Goal: Task Accomplishment & Management: Complete application form

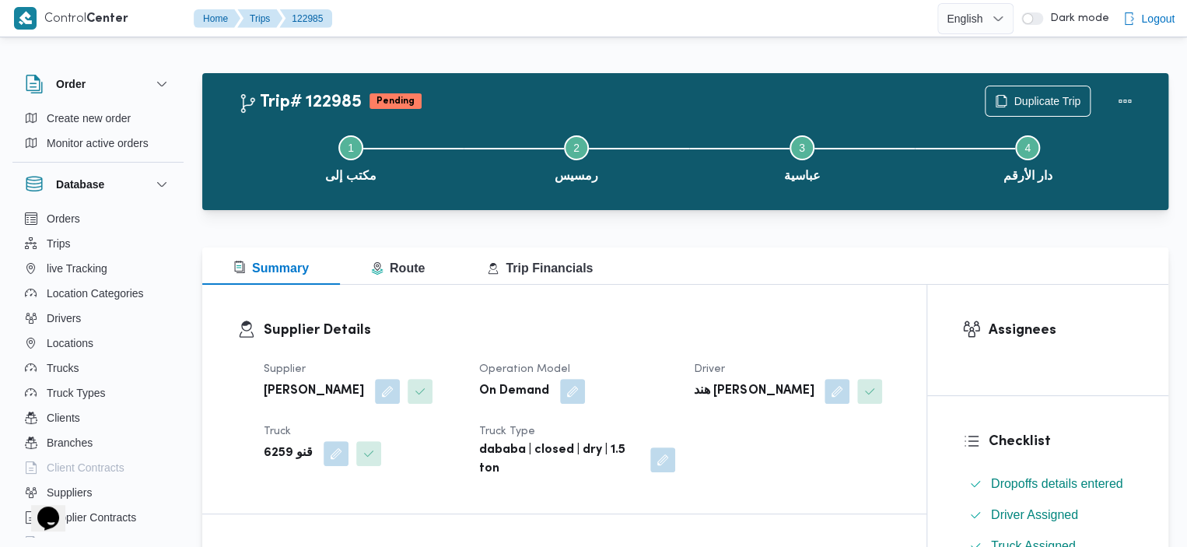
click at [804, 91] on div "Trip# 122985 Pending Duplicate Trip" at bounding box center [689, 101] width 902 height 31
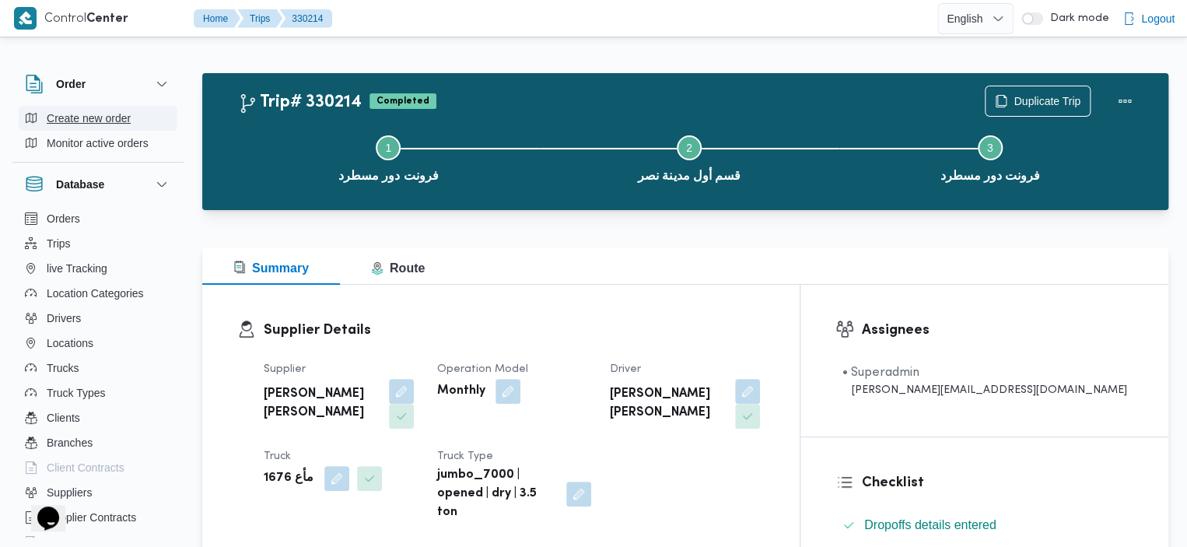
click at [95, 124] on span "Create new order" at bounding box center [89, 118] width 84 height 19
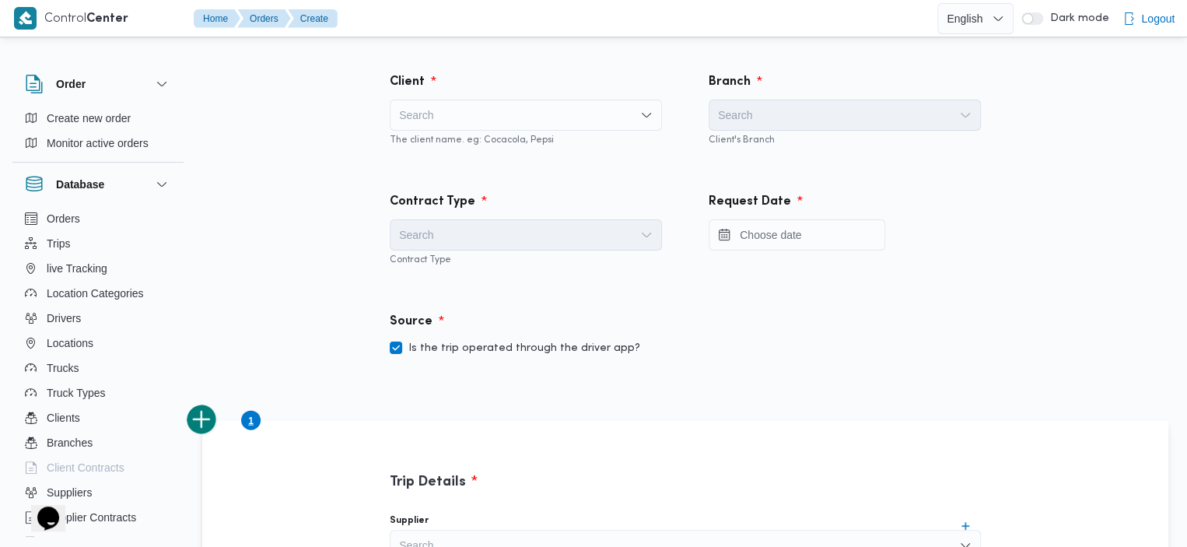
click at [516, 128] on div "Search" at bounding box center [526, 115] width 272 height 31
type input "illa testing"
click at [968, 291] on div "Source Is the trip operated through the driver app?" at bounding box center [685, 335] width 638 height 92
click at [642, 113] on icon "Open list of options" at bounding box center [646, 115] width 9 height 5
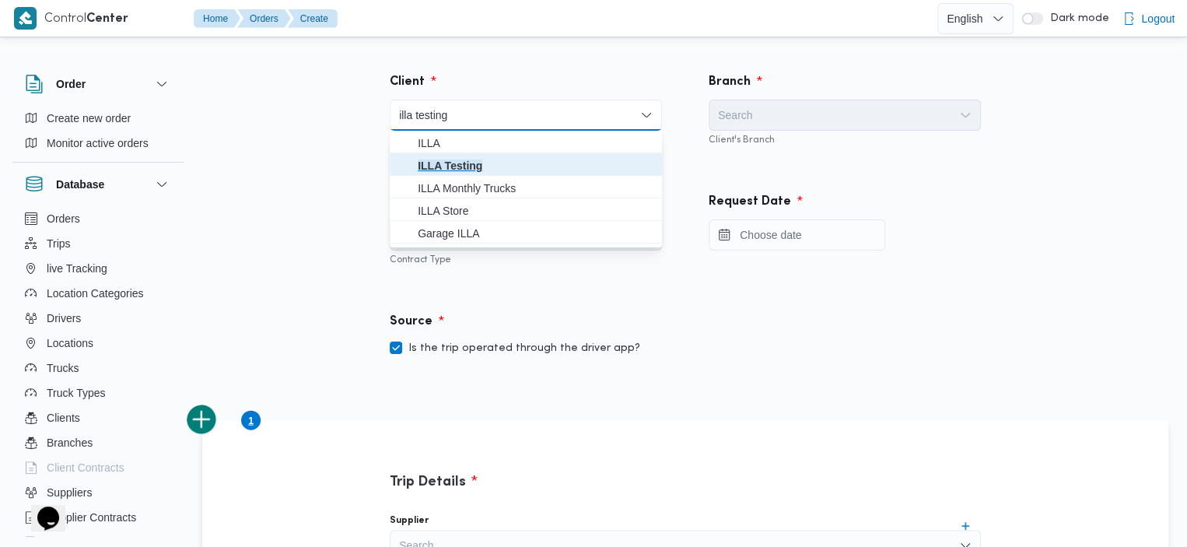
click at [499, 163] on span "ILLA Testing" at bounding box center [535, 165] width 235 height 19
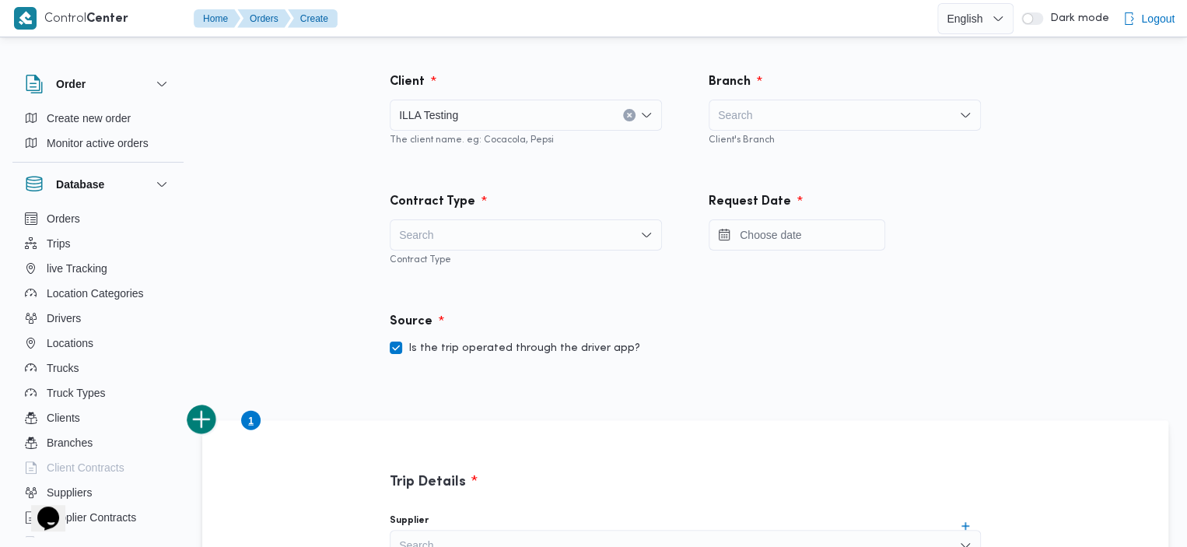
click at [781, 112] on div "Search" at bounding box center [845, 115] width 272 height 31
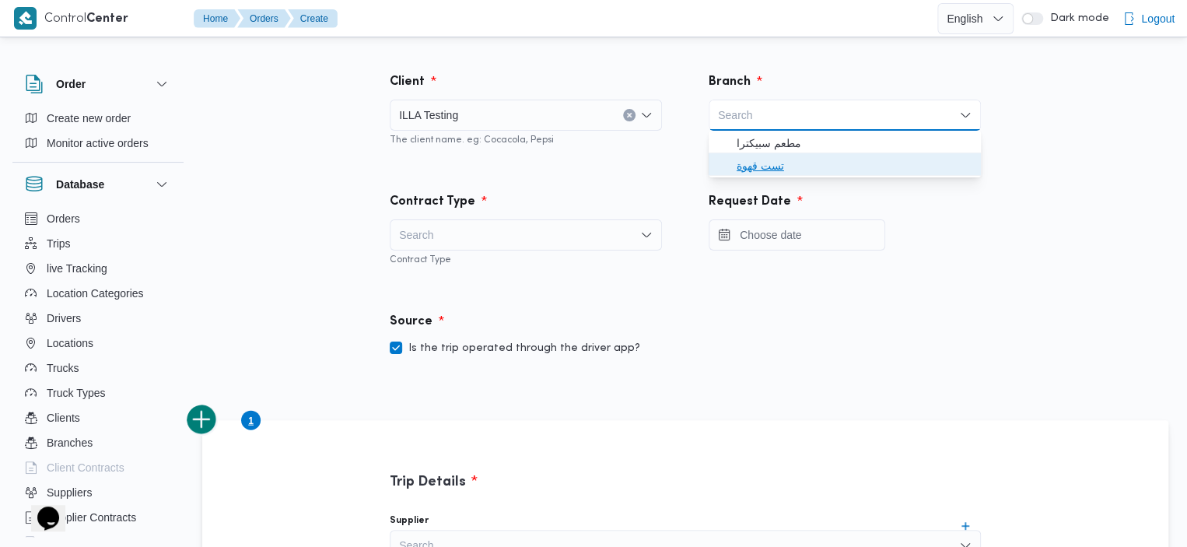
click at [768, 170] on span "تست قهوة" at bounding box center [854, 165] width 235 height 19
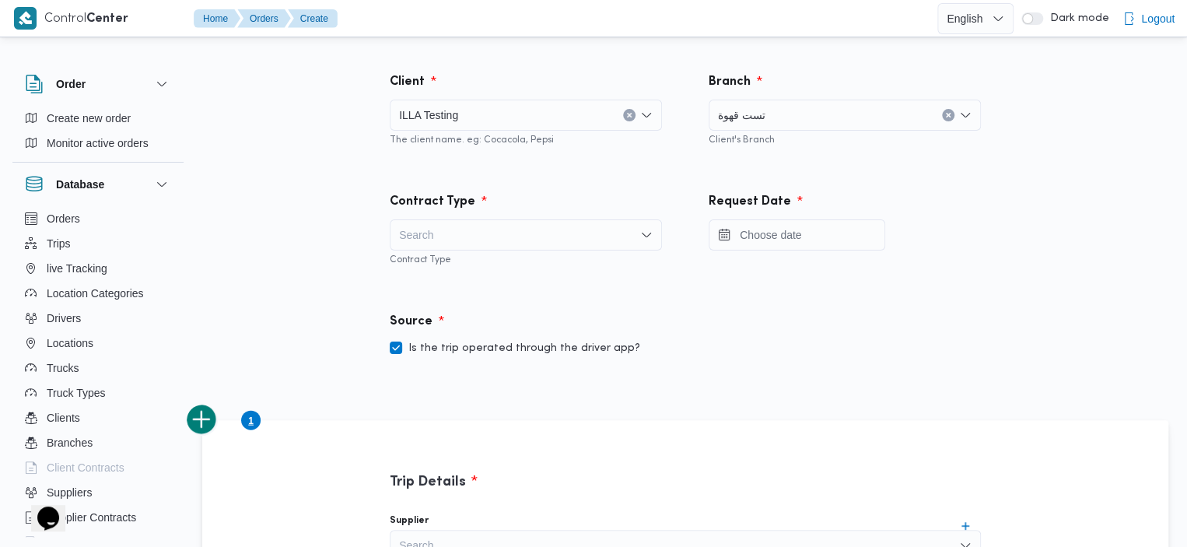
click at [556, 231] on div "Search" at bounding box center [526, 234] width 272 height 31
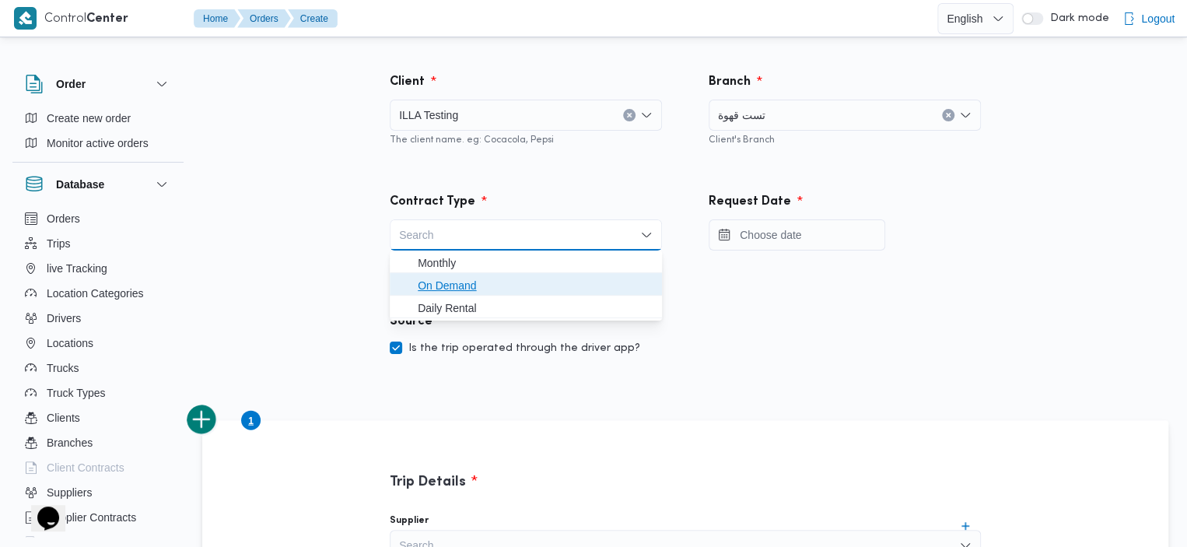
click at [449, 285] on span "On Demand" at bounding box center [535, 285] width 235 height 19
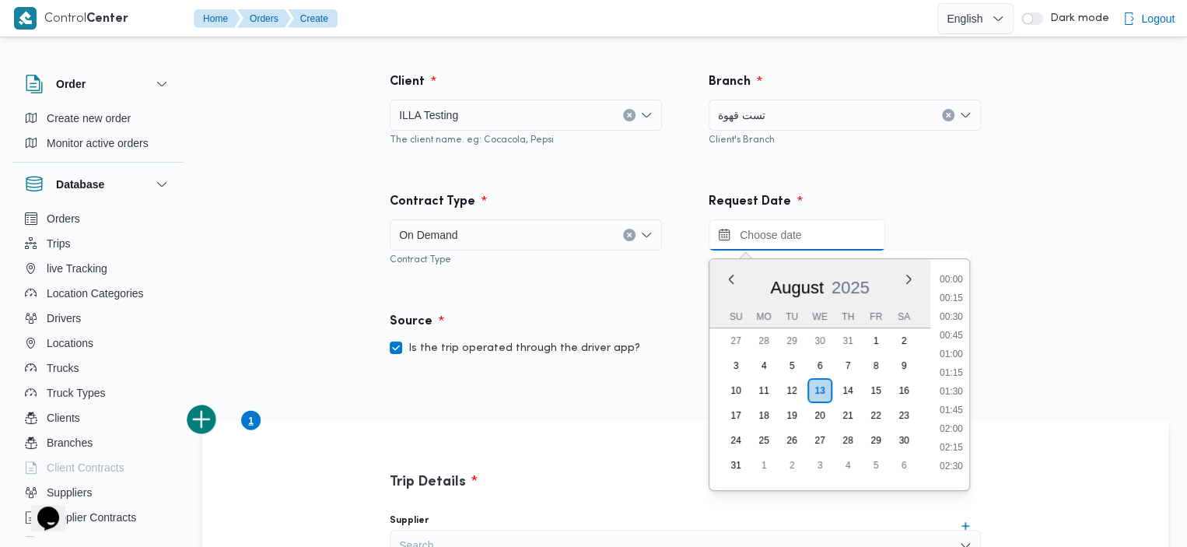
click at [806, 233] on input "Press the down key to enter a popover containing a calendar. Press the escape k…" at bounding box center [797, 234] width 177 height 31
click at [949, 388] on li "18:00" at bounding box center [951, 386] width 36 height 16
type input "13/08/2025 18:00"
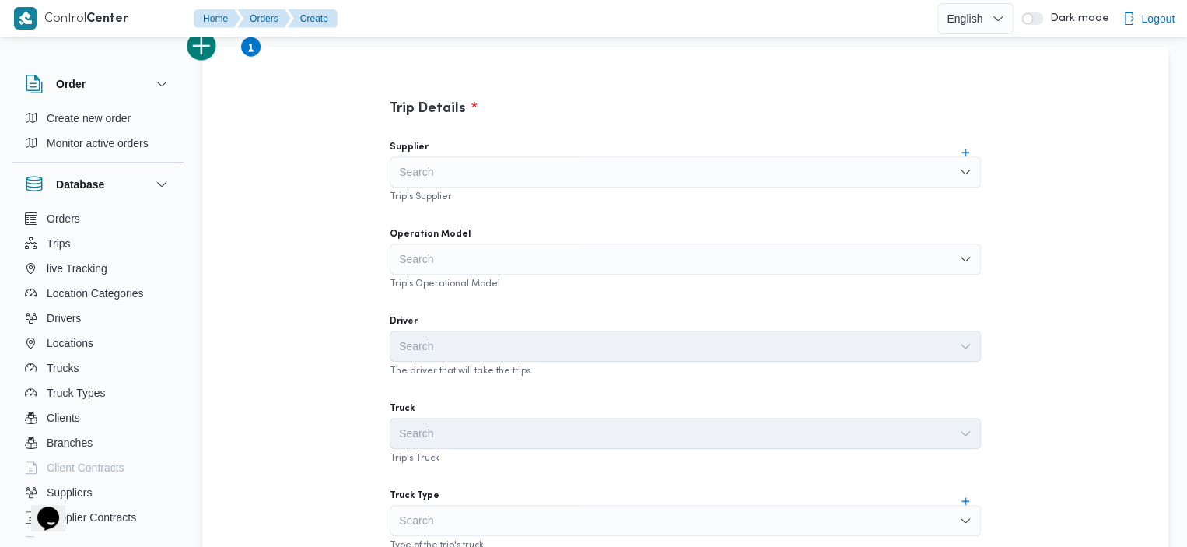
scroll to position [394, 0]
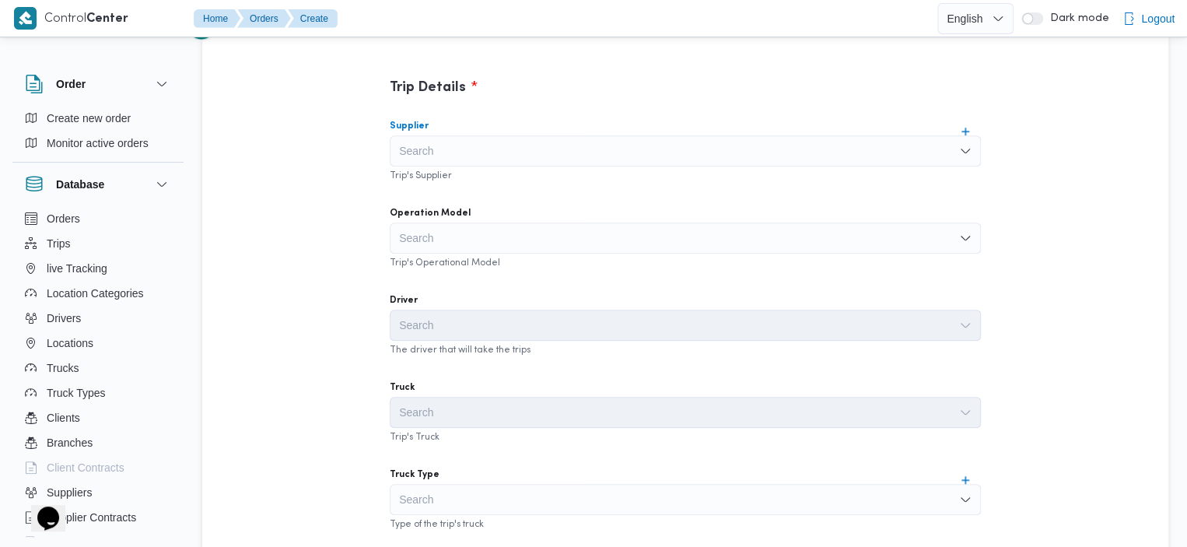
click at [791, 150] on div "Search" at bounding box center [685, 150] width 591 height 31
type input "د"
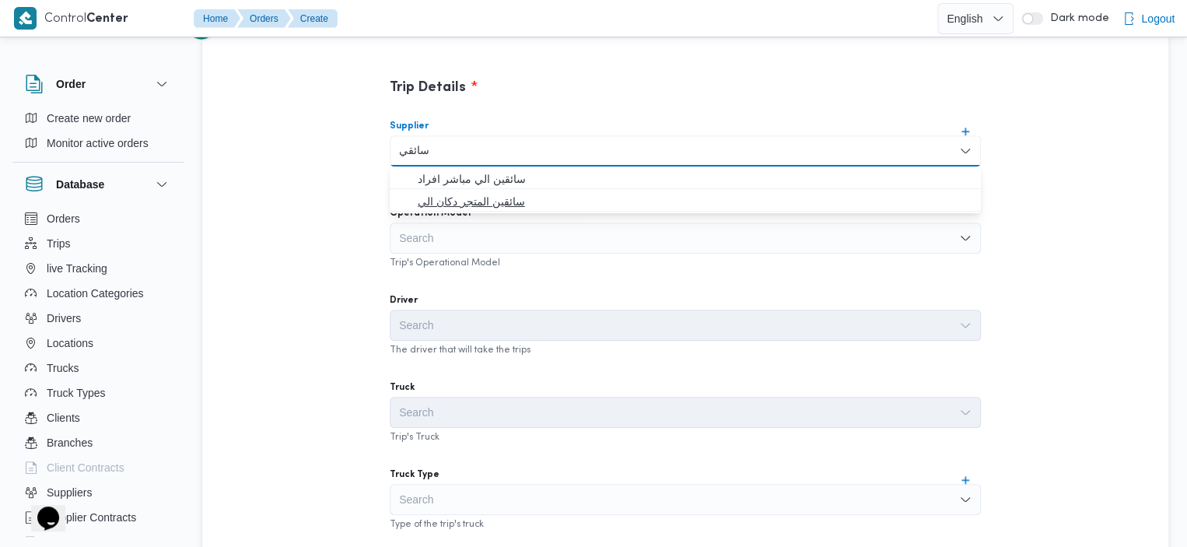
type input "سائقي"
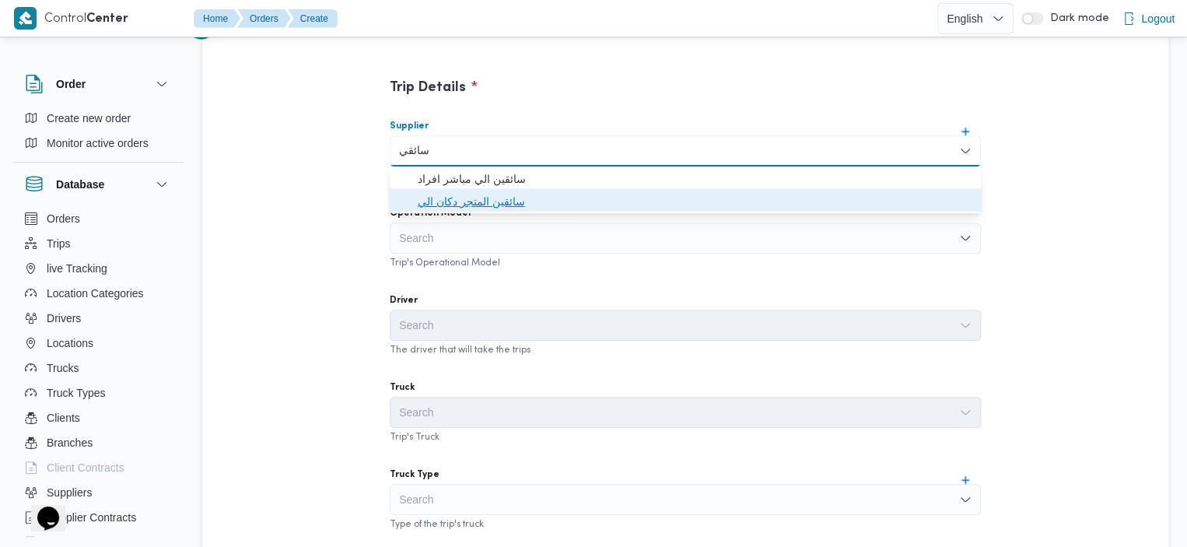
click at [505, 201] on span "سائقين المتجر دكان الي" at bounding box center [695, 201] width 554 height 19
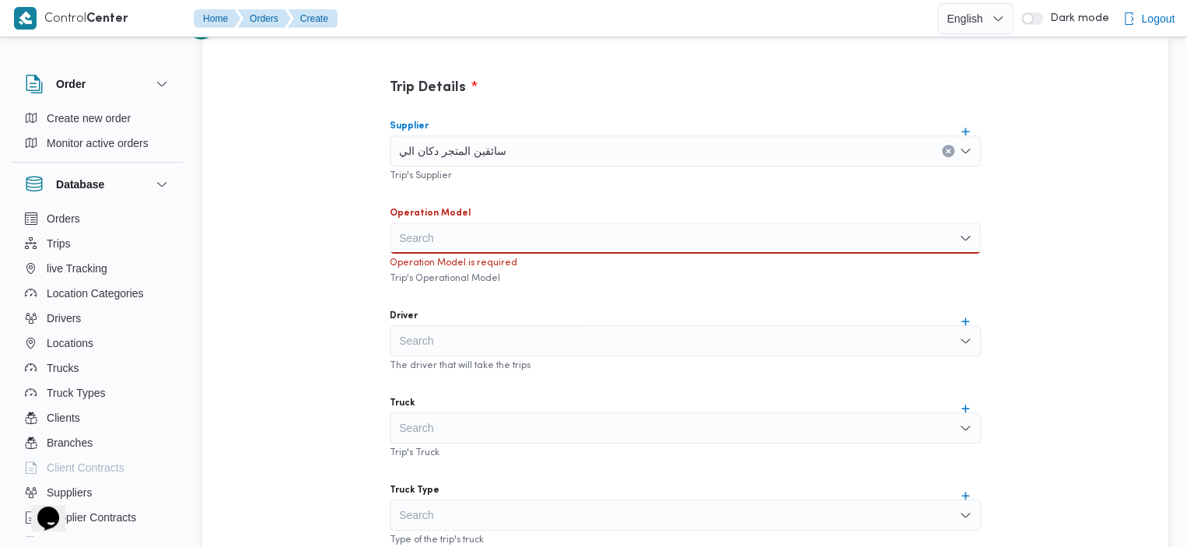
click at [464, 231] on div "Search" at bounding box center [685, 237] width 591 height 31
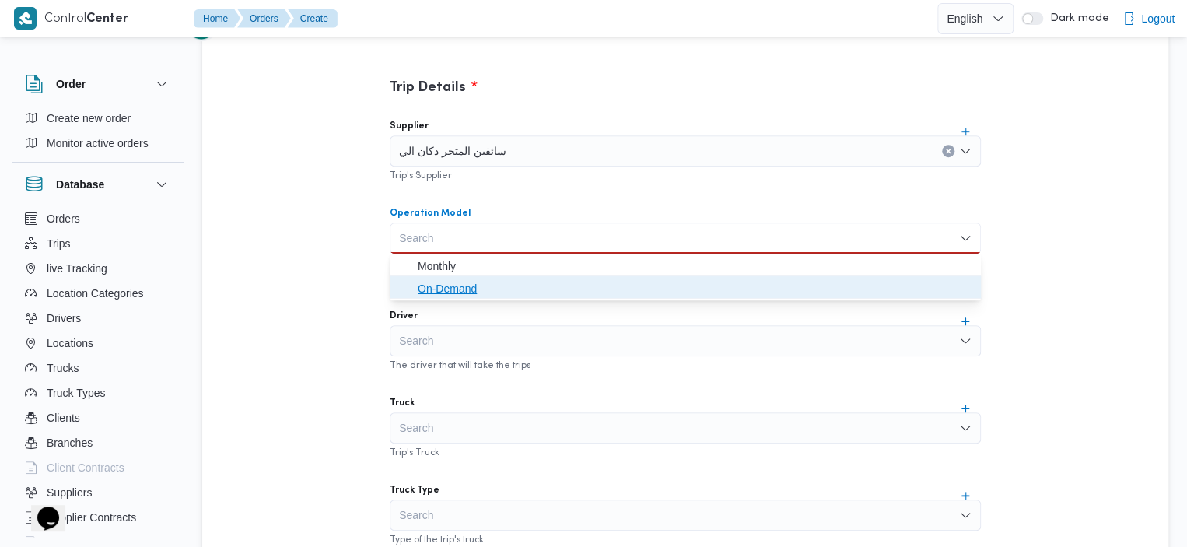
click at [445, 286] on span "On-Demand" at bounding box center [695, 288] width 554 height 19
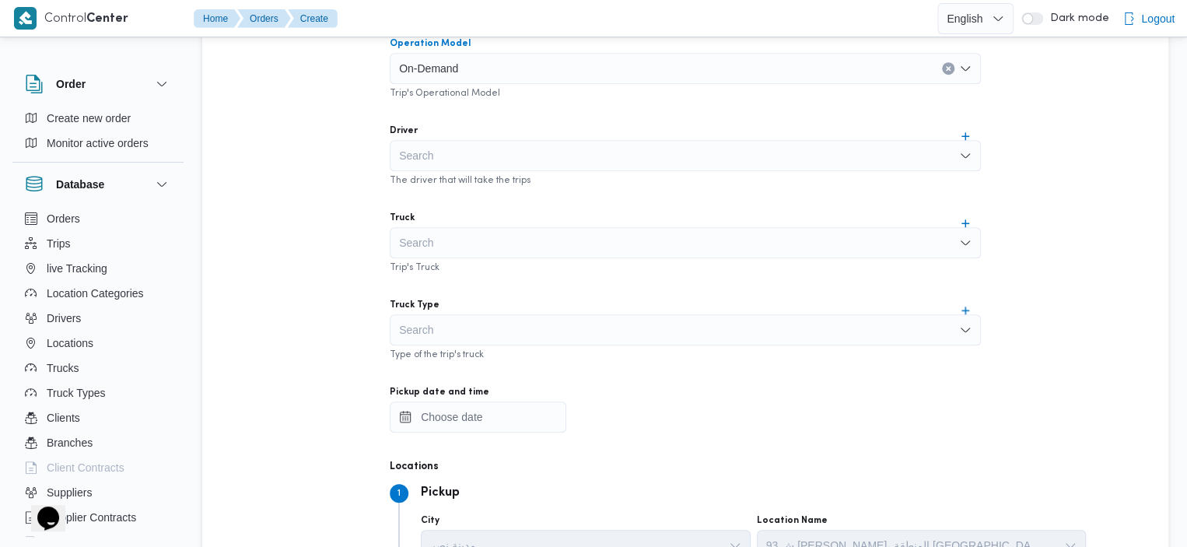
scroll to position [579, 0]
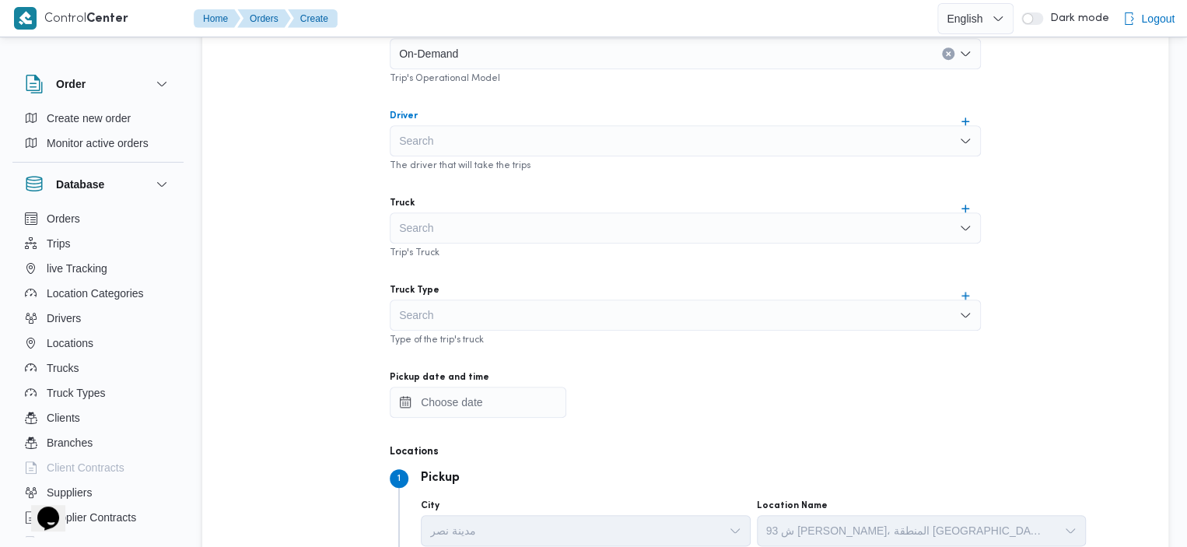
click at [605, 143] on div "Search" at bounding box center [685, 140] width 591 height 31
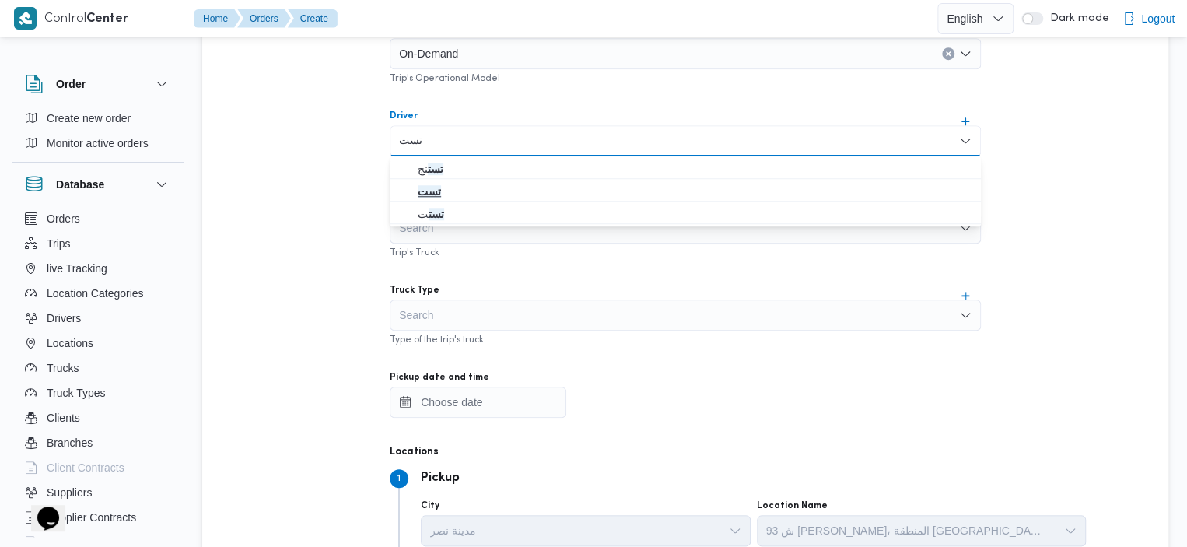
type input "تست"
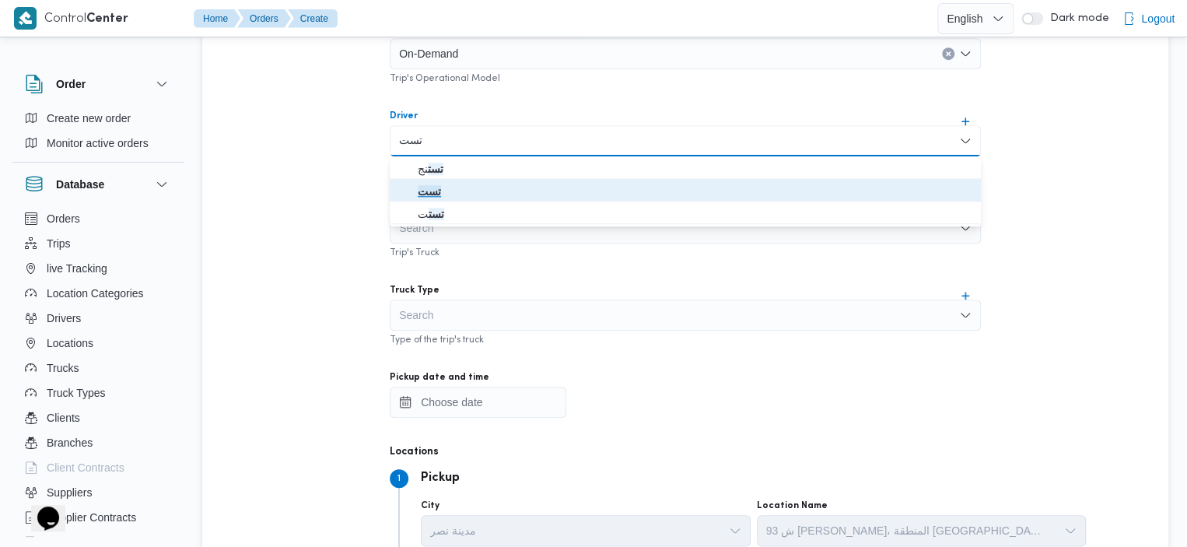
click at [448, 185] on span "تست" at bounding box center [695, 191] width 554 height 19
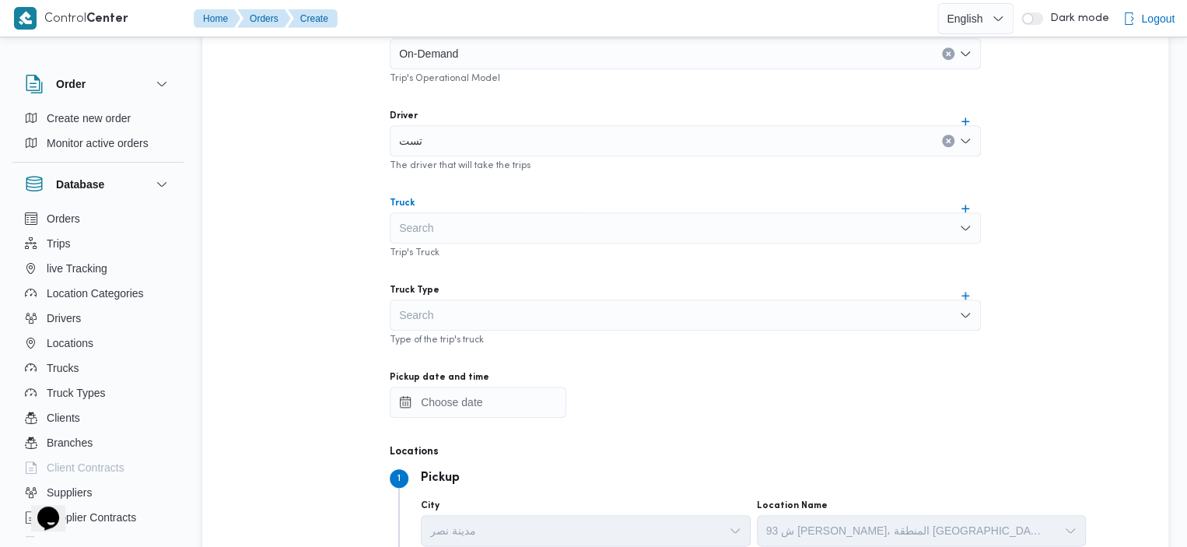
click at [463, 225] on div "Search" at bounding box center [685, 227] width 591 height 31
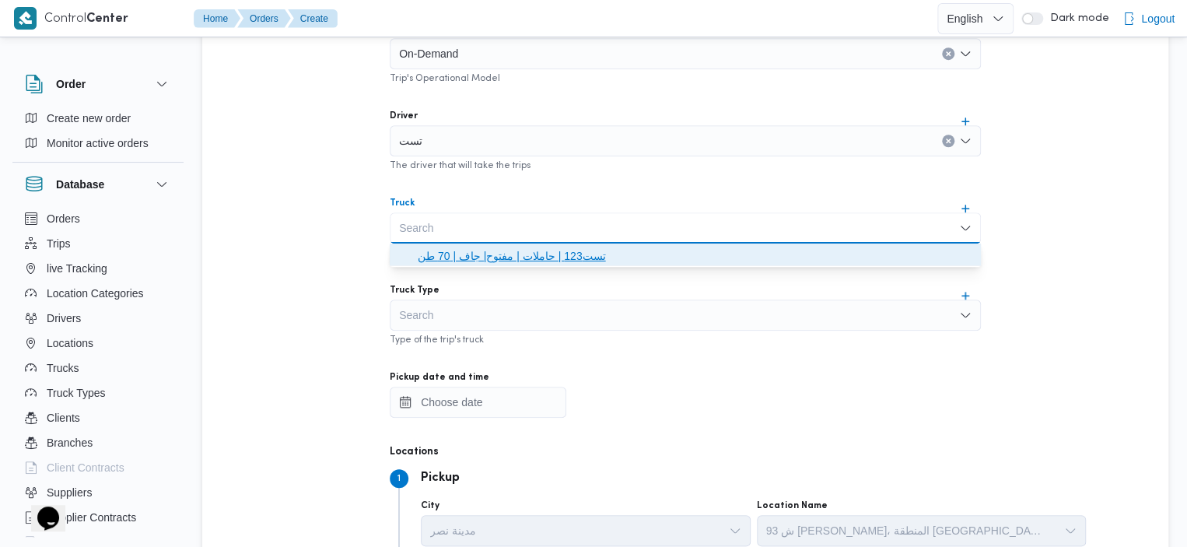
click at [488, 243] on span "تست123 | حاملات | مفتوح| جاف | 70 طن" at bounding box center [685, 255] width 579 height 25
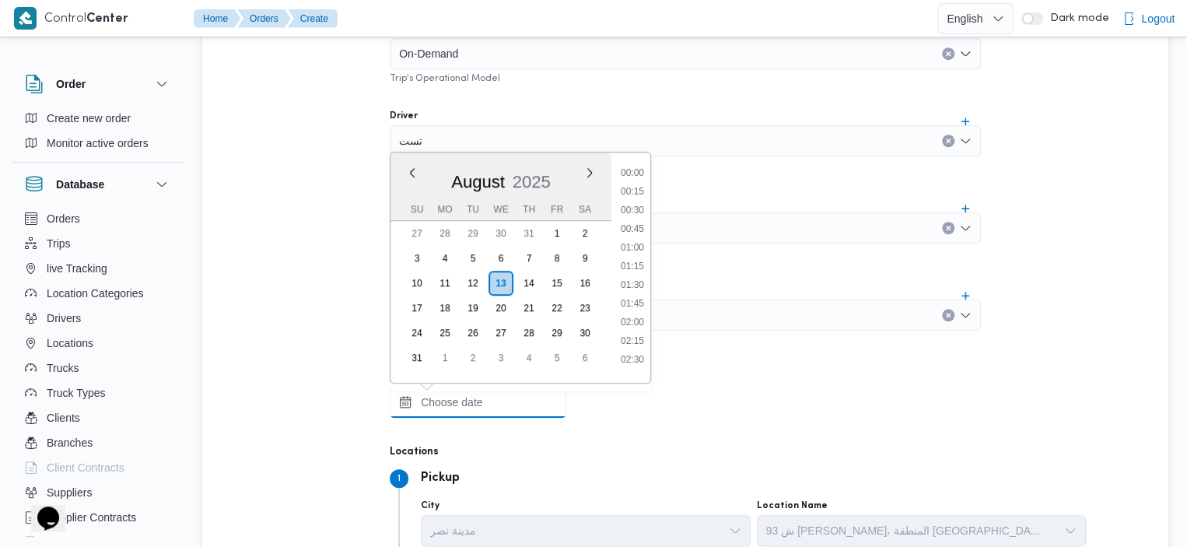
click at [519, 387] on input "Pickup date and time" at bounding box center [478, 402] width 177 height 31
click at [631, 295] on li "18:15" at bounding box center [632, 297] width 36 height 16
type input "13/08/2025 18:15"
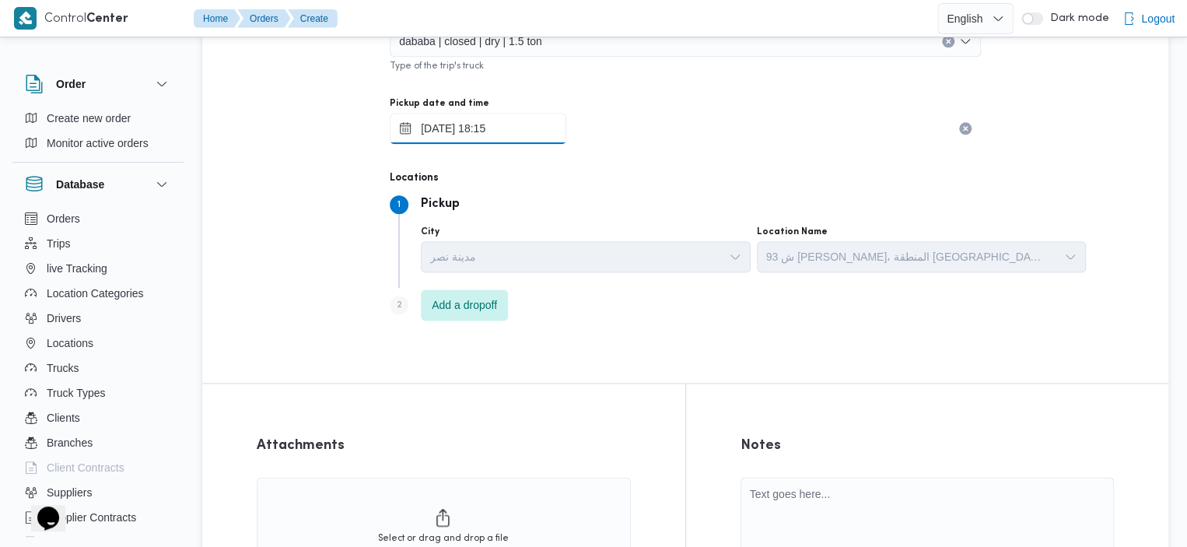
scroll to position [893, 0]
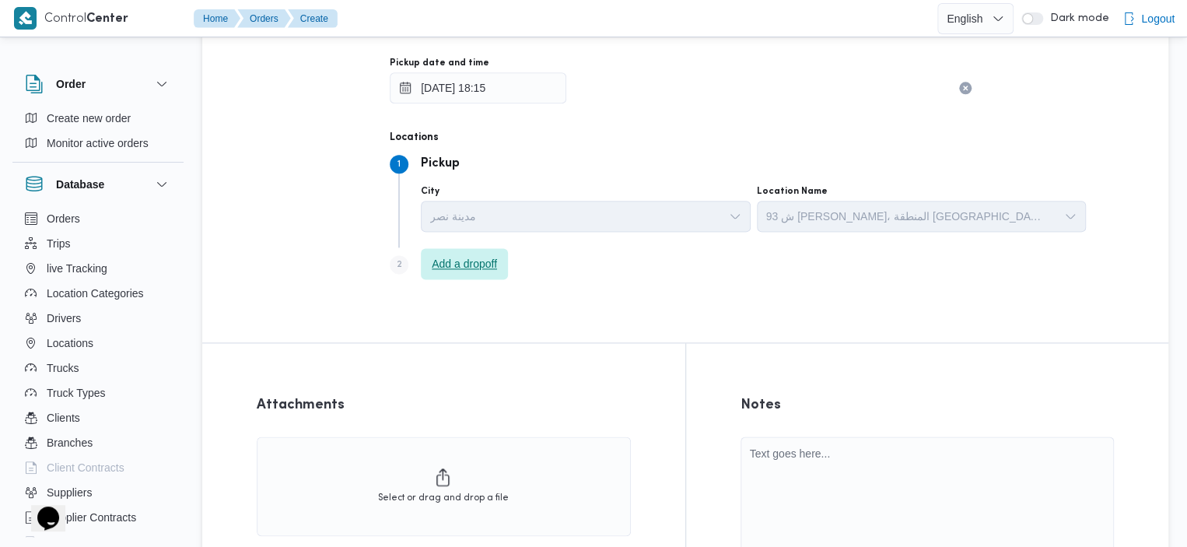
click at [454, 257] on span "Add a dropoff" at bounding box center [464, 263] width 65 height 19
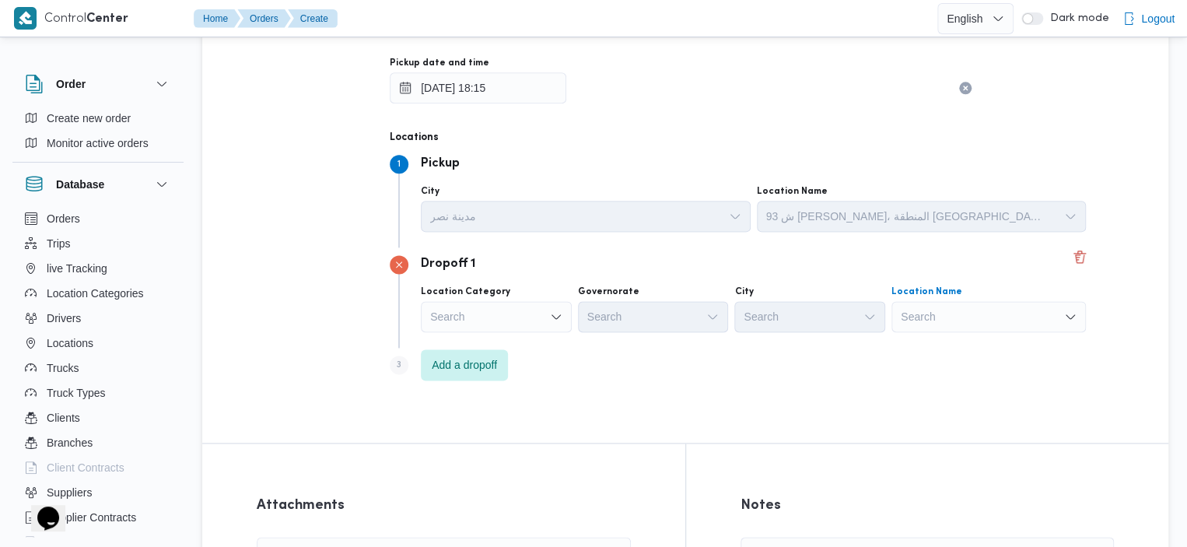
click at [918, 318] on div "Search" at bounding box center [988, 316] width 194 height 31
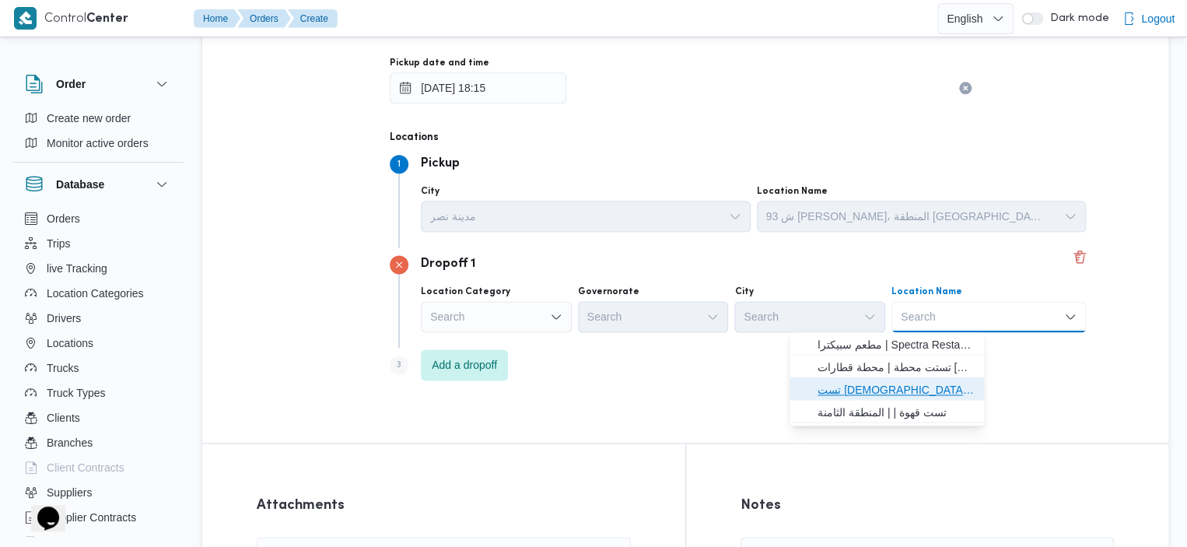
click at [891, 391] on span "تست مسجد | | المحمدي" at bounding box center [895, 389] width 157 height 19
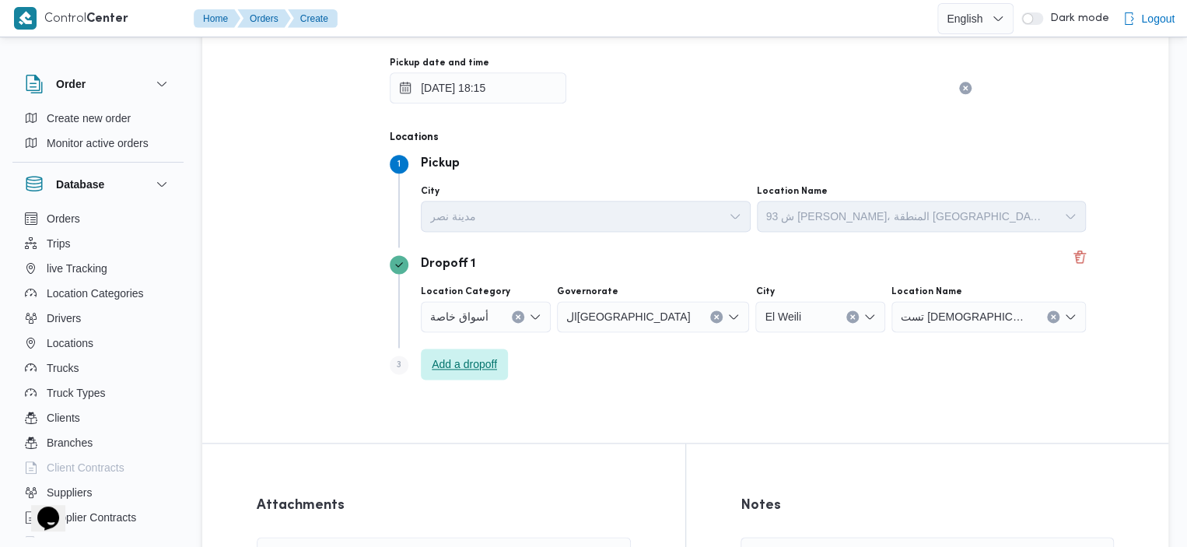
click at [479, 366] on span "Add a dropoff" at bounding box center [464, 364] width 65 height 19
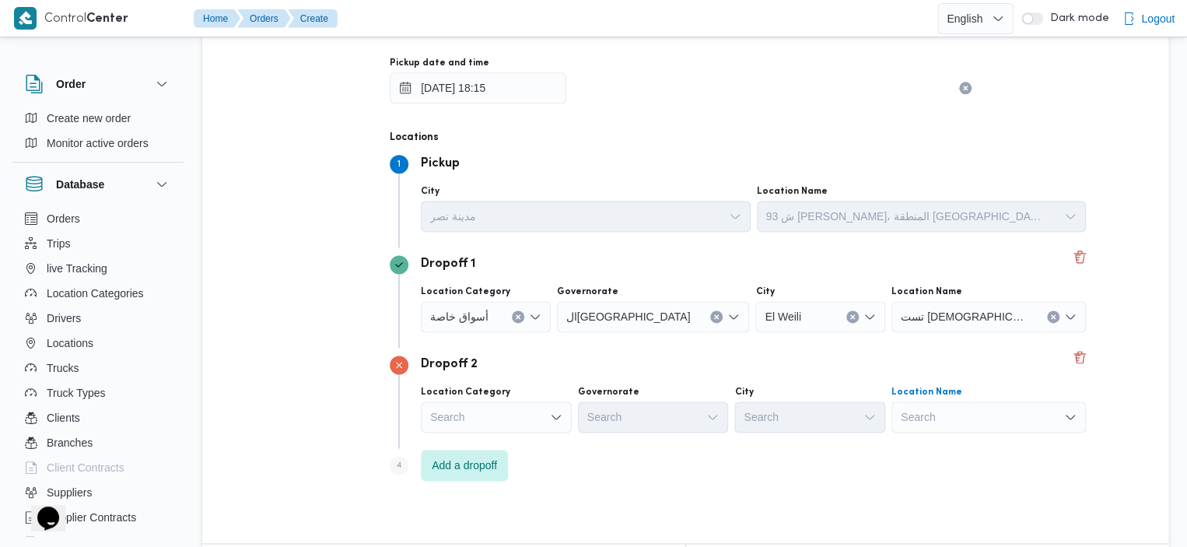
click at [891, 332] on div "Search" at bounding box center [988, 316] width 194 height 31
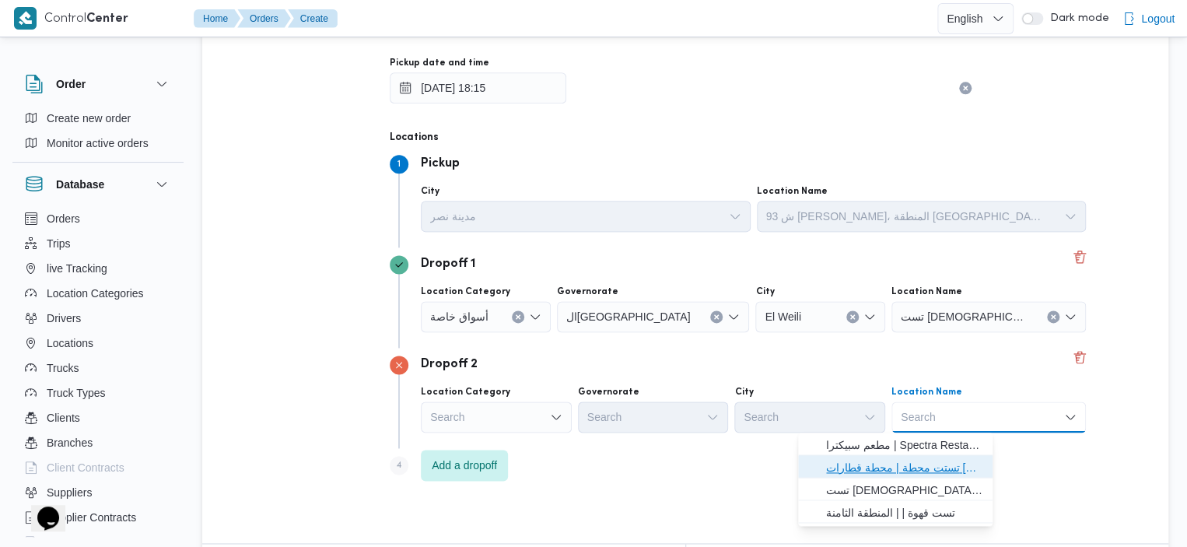
click at [915, 463] on span "تستت محطة | محطة قطارات رمسيس القاهرة | الفجالة" at bounding box center [904, 467] width 157 height 19
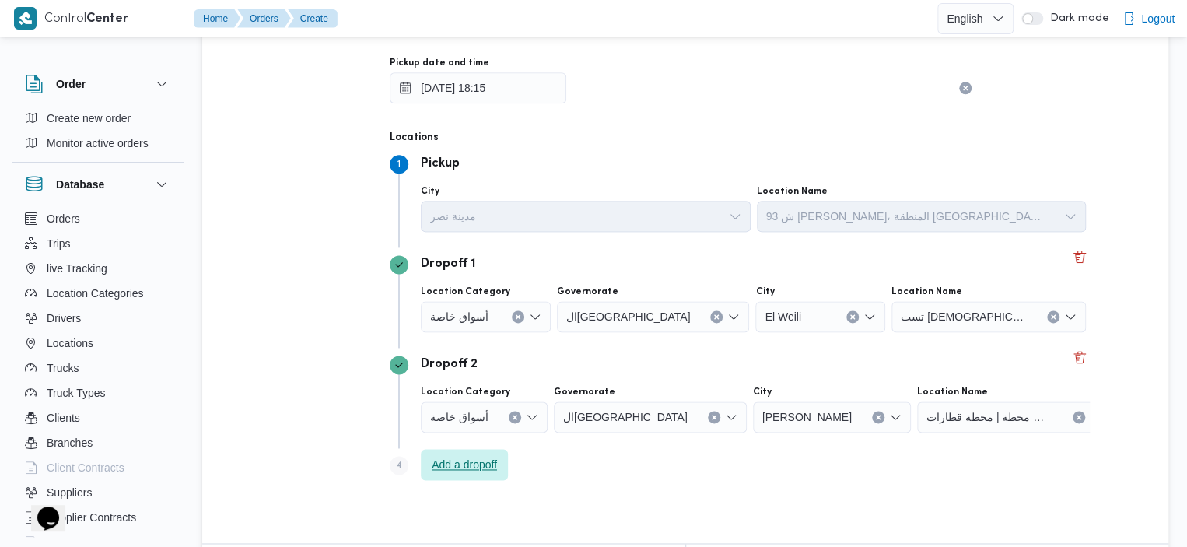
click at [495, 472] on span "Add a dropoff" at bounding box center [464, 464] width 65 height 19
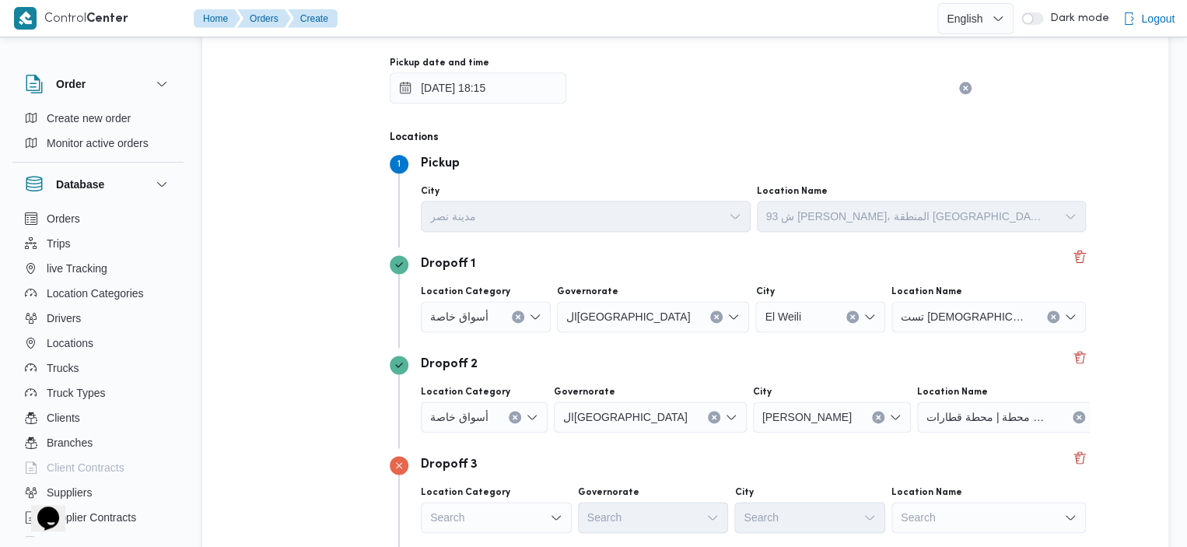
click at [973, 332] on div "Search" at bounding box center [988, 316] width 194 height 31
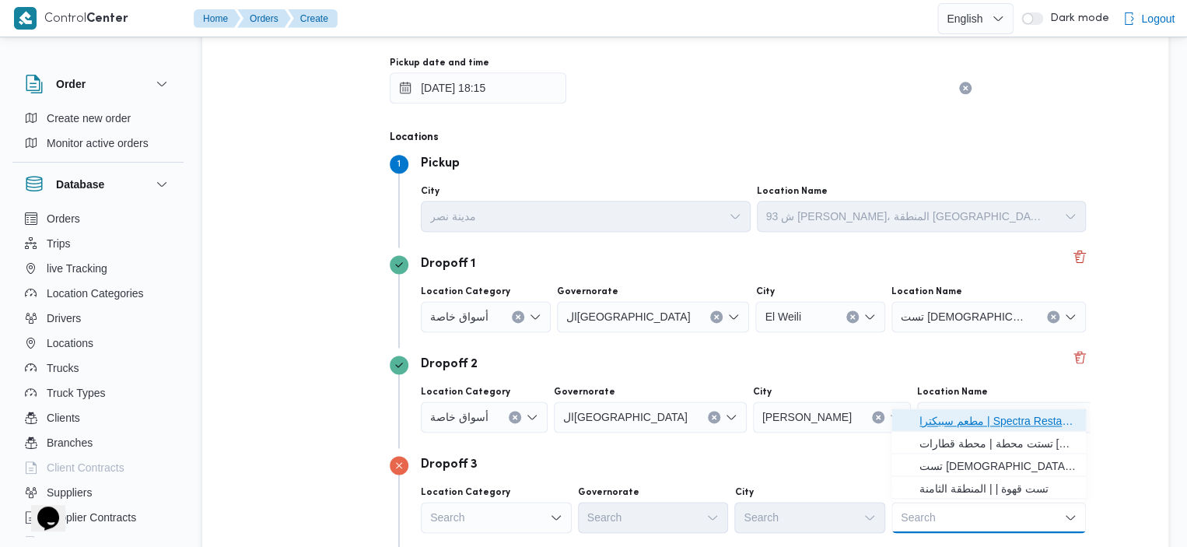
click at [994, 413] on span "مطعم سبيكترا | Spectra Restaurant (Shooting Club Branch) | الدقي" at bounding box center [997, 420] width 157 height 19
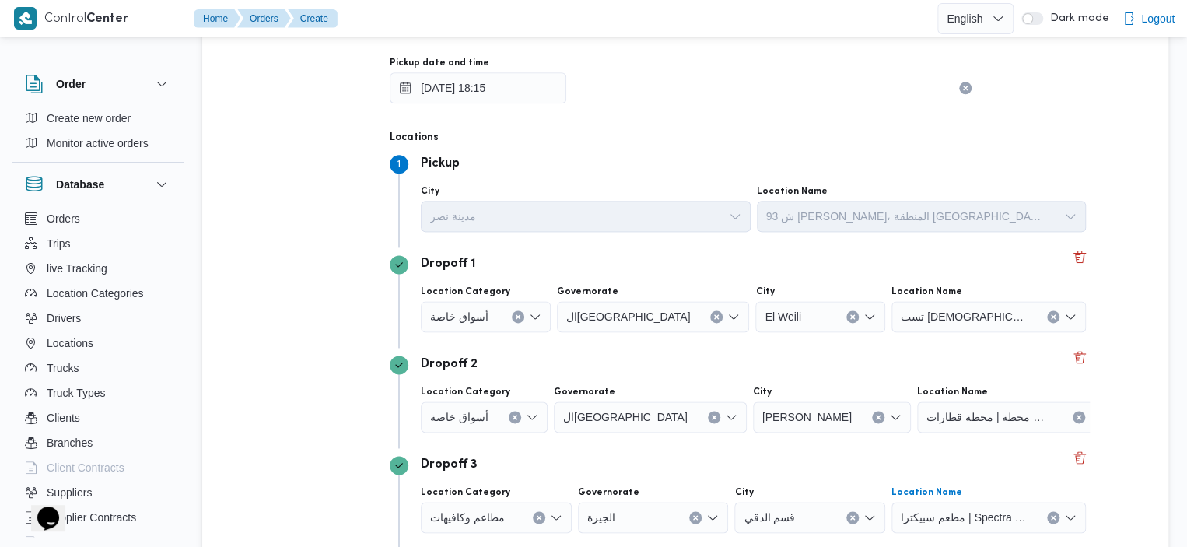
scroll to position [1353, 0]
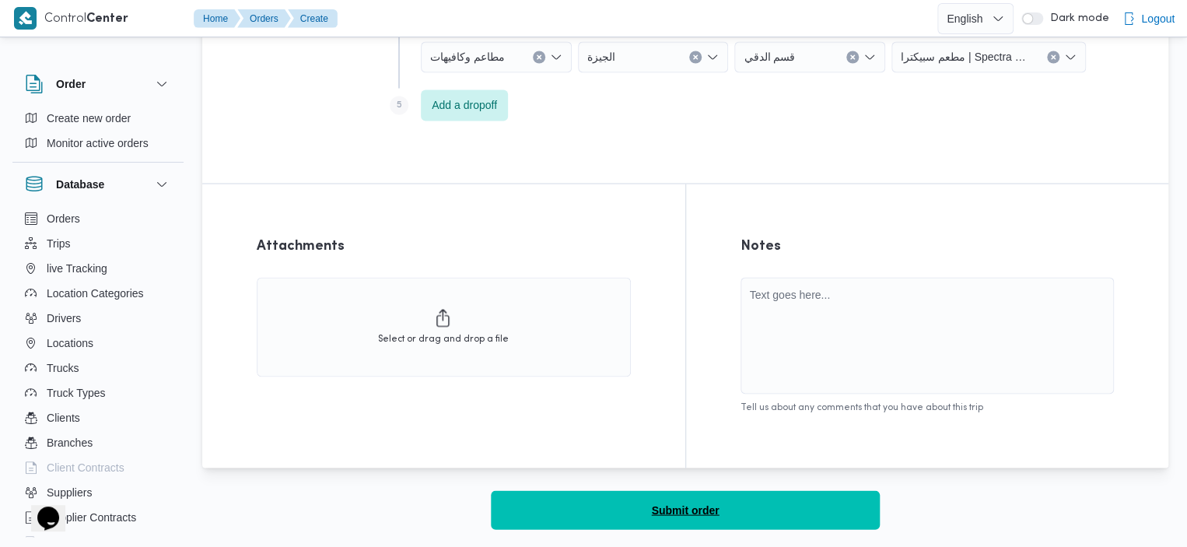
click at [689, 514] on span "Submit order" at bounding box center [685, 509] width 68 height 19
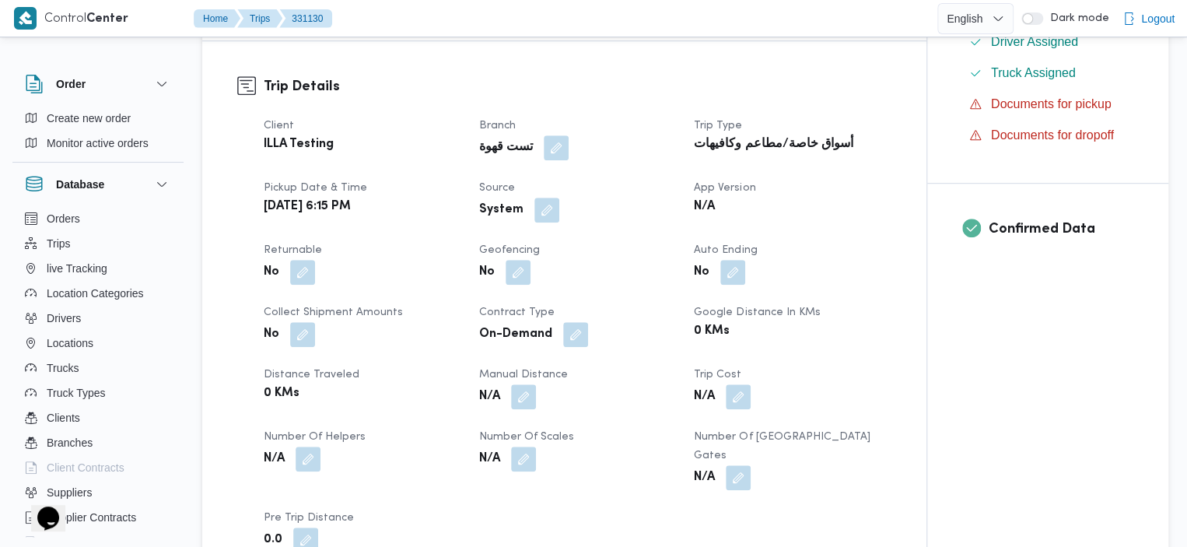
scroll to position [476, 0]
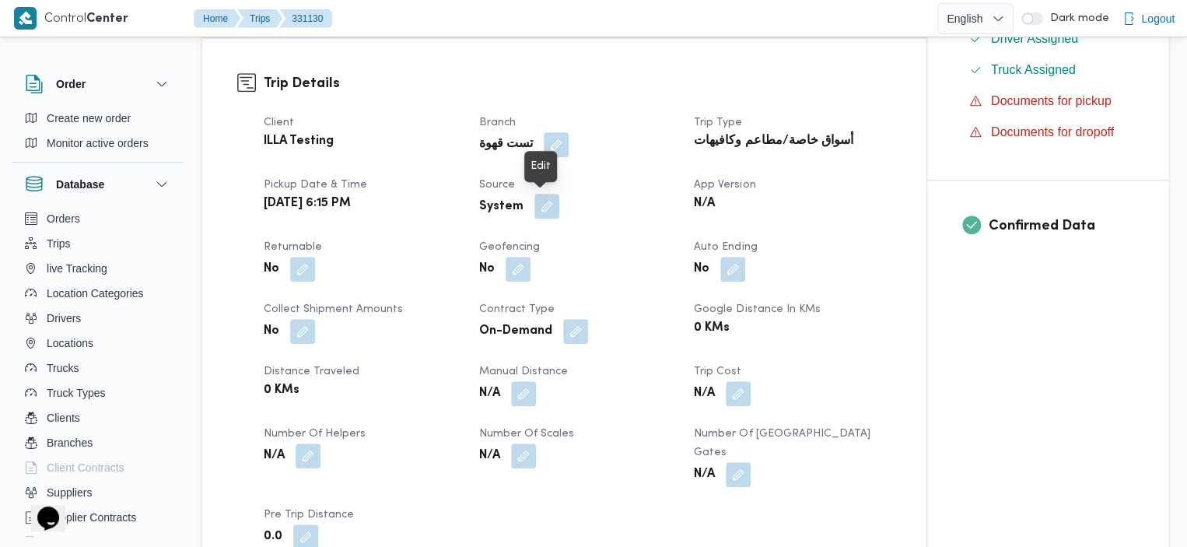
click at [544, 208] on button "button" at bounding box center [546, 206] width 25 height 25
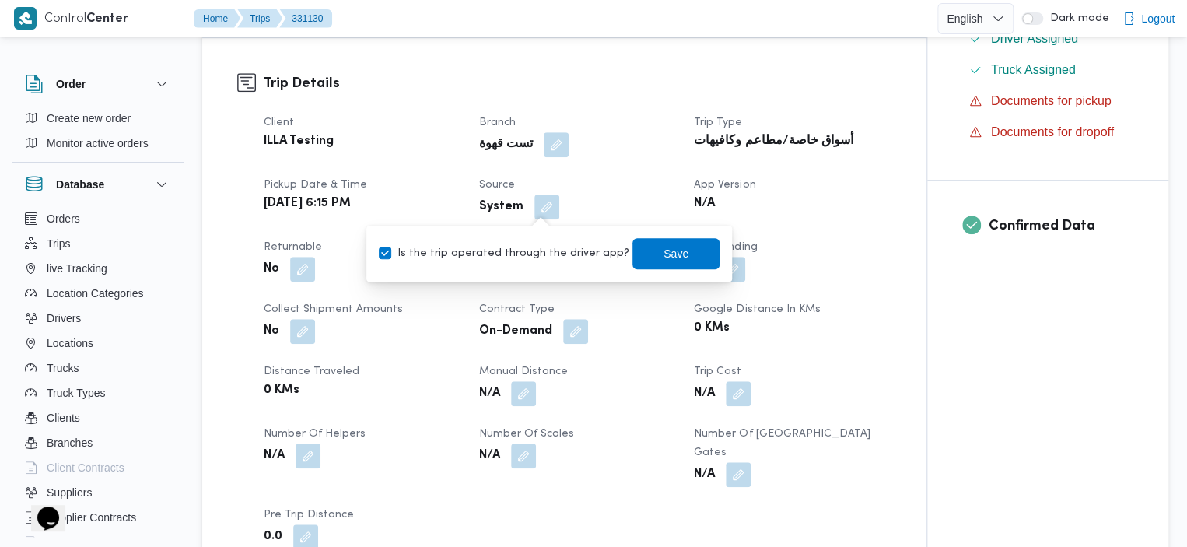
click at [386, 251] on label "Is the trip operated through the driver app?" at bounding box center [504, 253] width 250 height 19
checkbox input "false"
click at [663, 251] on span "Save" at bounding box center [675, 252] width 25 height 19
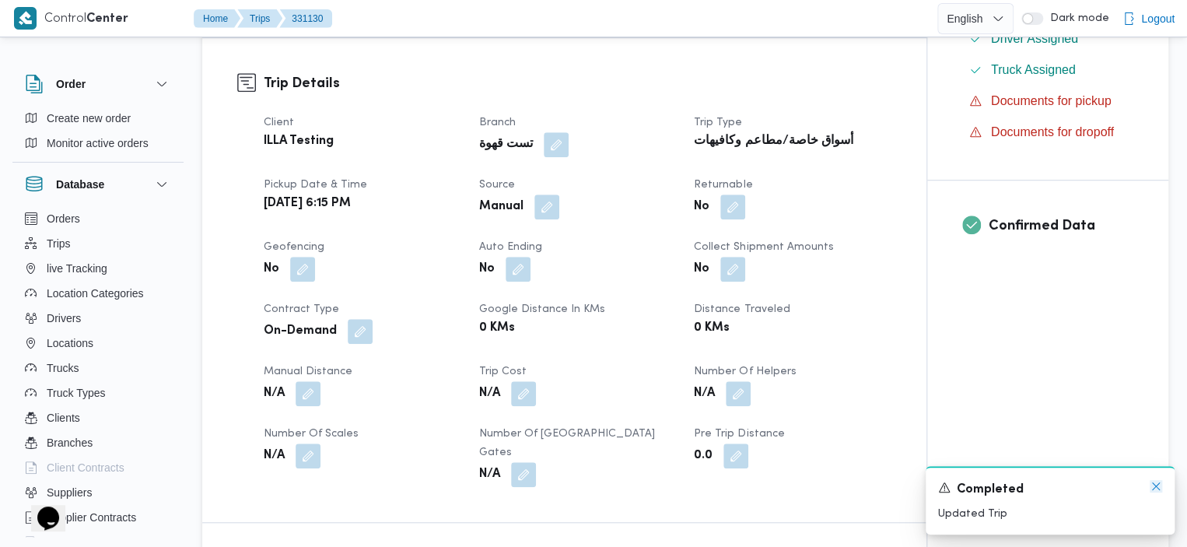
click at [1157, 483] on icon "Dismiss toast" at bounding box center [1156, 486] width 12 height 12
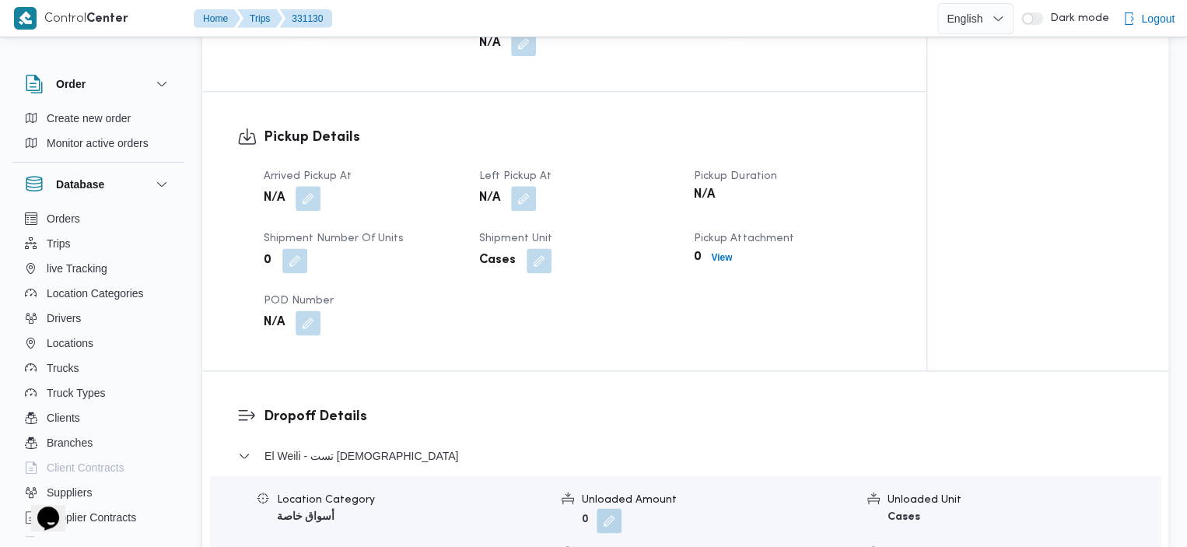
scroll to position [915, 0]
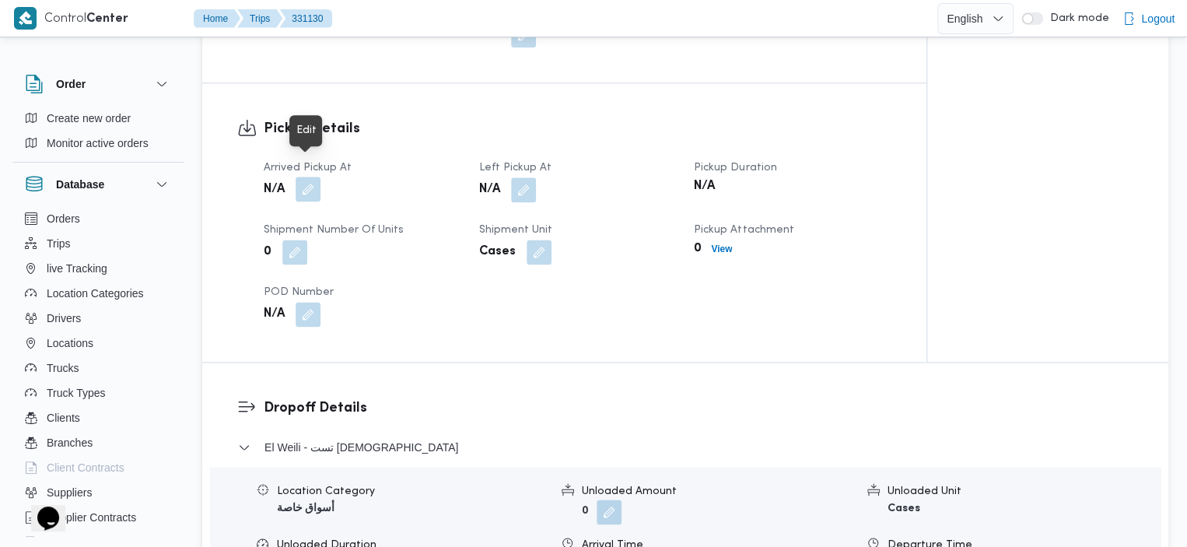
click at [309, 177] on button "button" at bounding box center [308, 189] width 25 height 25
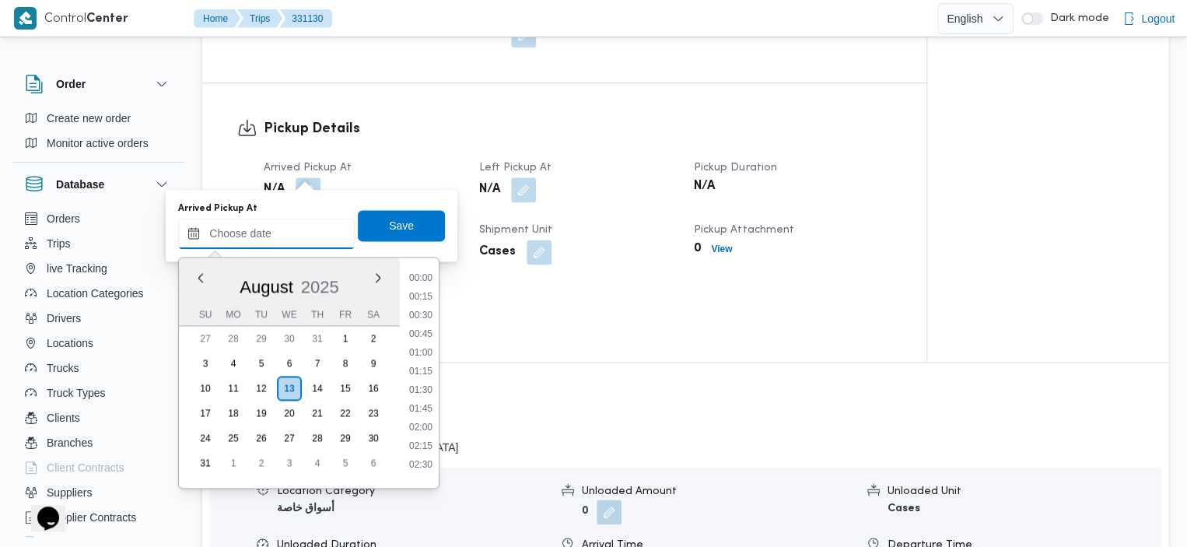
click at [257, 239] on input "Arrived Pickup At" at bounding box center [266, 233] width 177 height 31
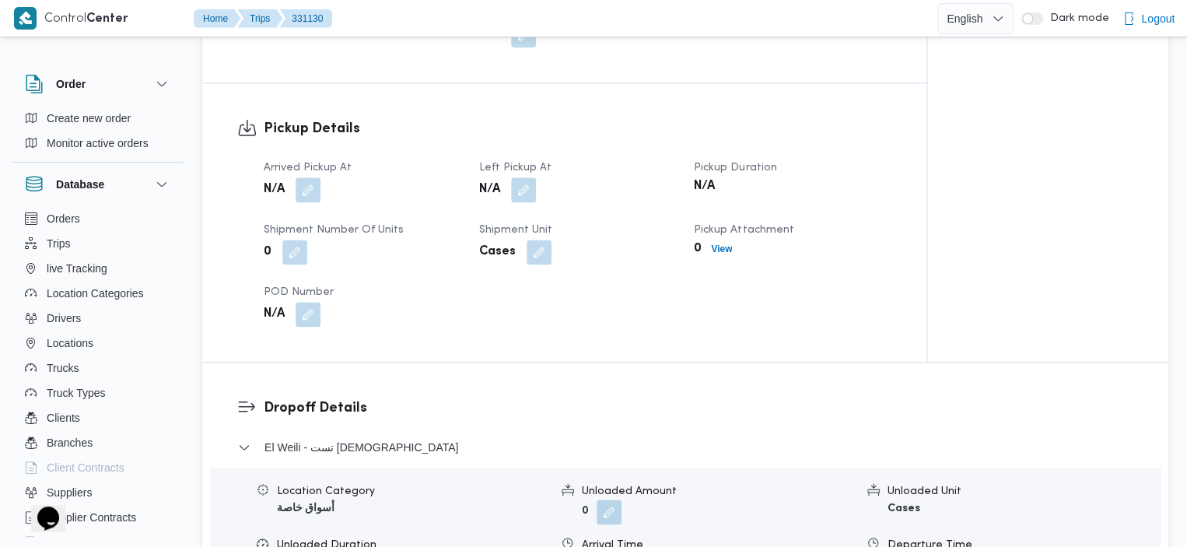
click at [884, 238] on div "0 View" at bounding box center [792, 249] width 200 height 22
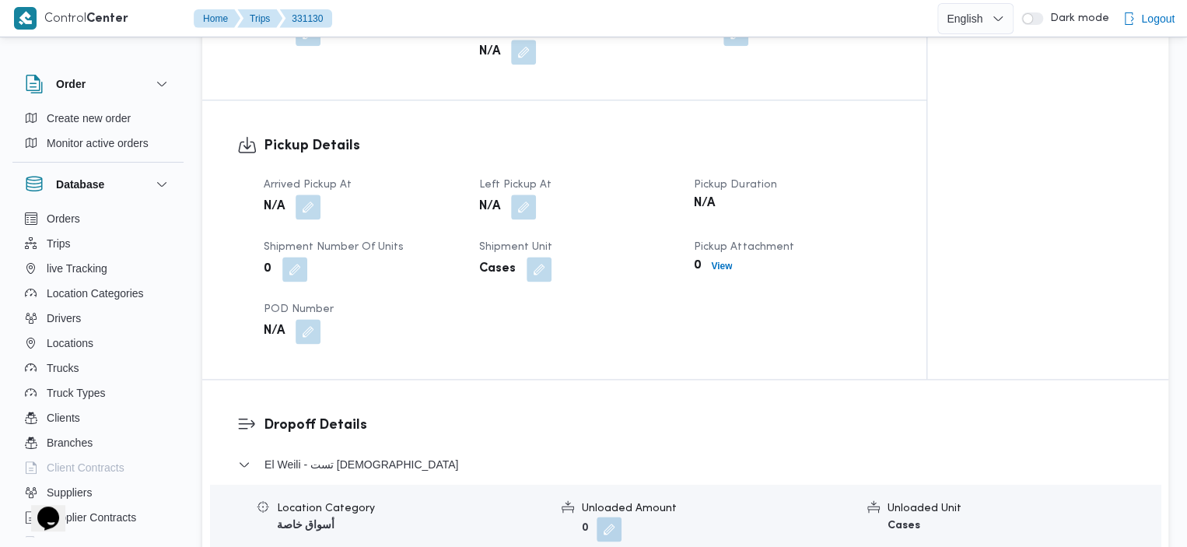
scroll to position [908, 0]
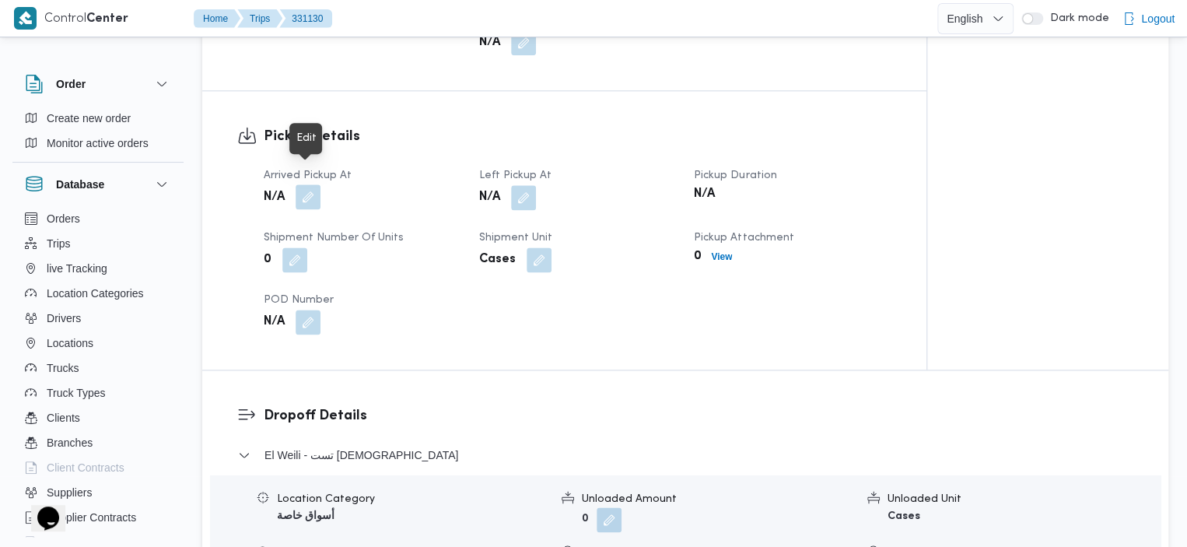
click at [313, 184] on button "button" at bounding box center [308, 196] width 25 height 25
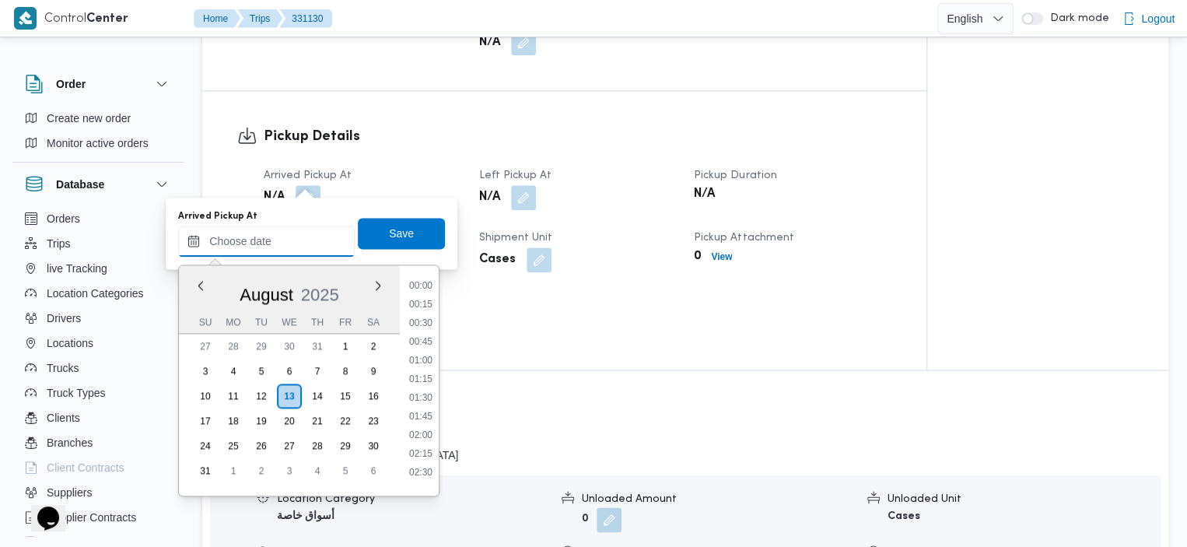
click at [304, 243] on input "Arrived Pickup At" at bounding box center [266, 241] width 177 height 31
click at [422, 408] on li "18:15" at bounding box center [421, 410] width 36 height 16
type input "13/08/2025 18:15"
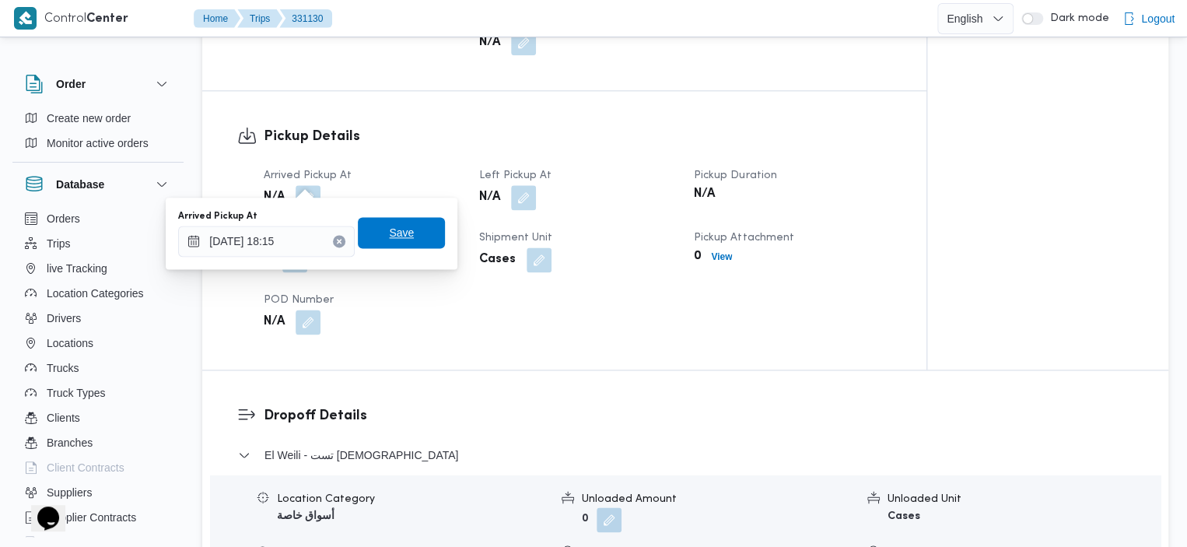
click at [390, 236] on span "Save" at bounding box center [401, 232] width 25 height 19
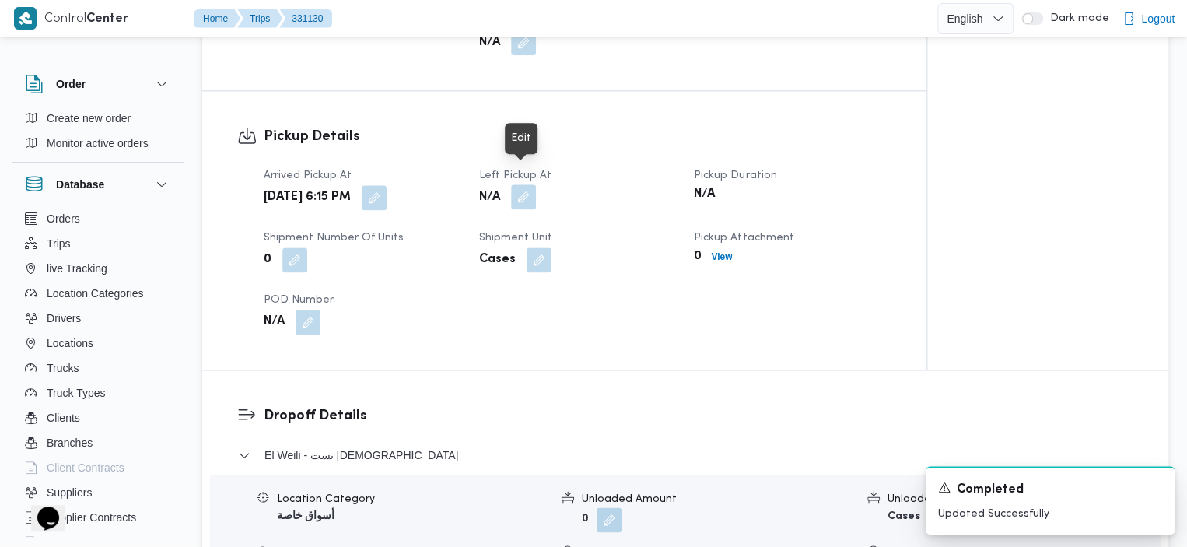
click at [524, 184] on button "button" at bounding box center [523, 196] width 25 height 25
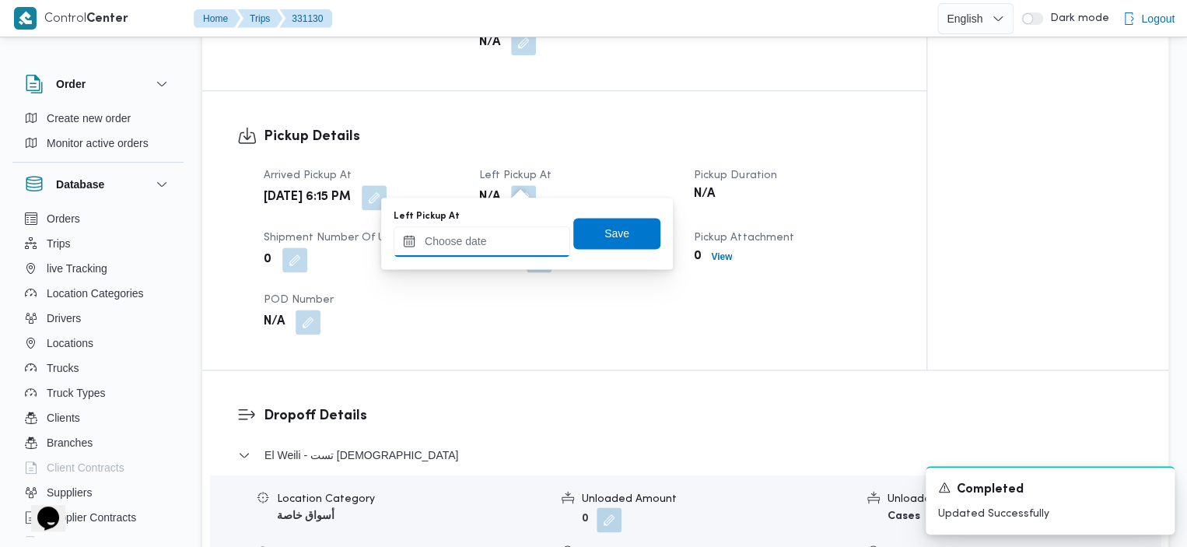
click at [502, 227] on input "Left Pickup At" at bounding box center [482, 241] width 177 height 31
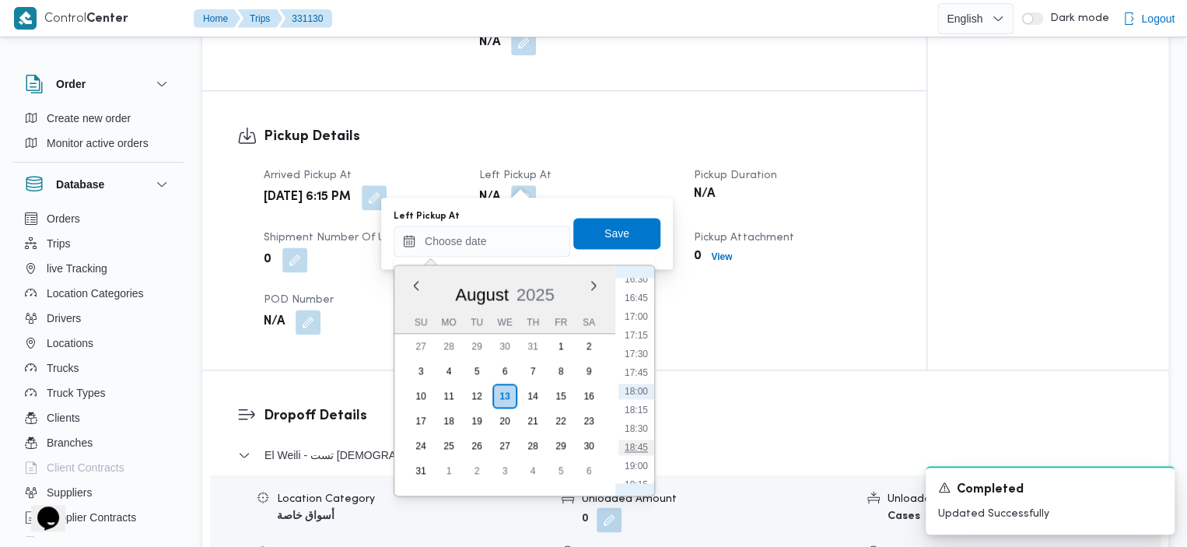
click at [644, 445] on li "18:45" at bounding box center [636, 447] width 36 height 16
type input "13/08/2025 18:45"
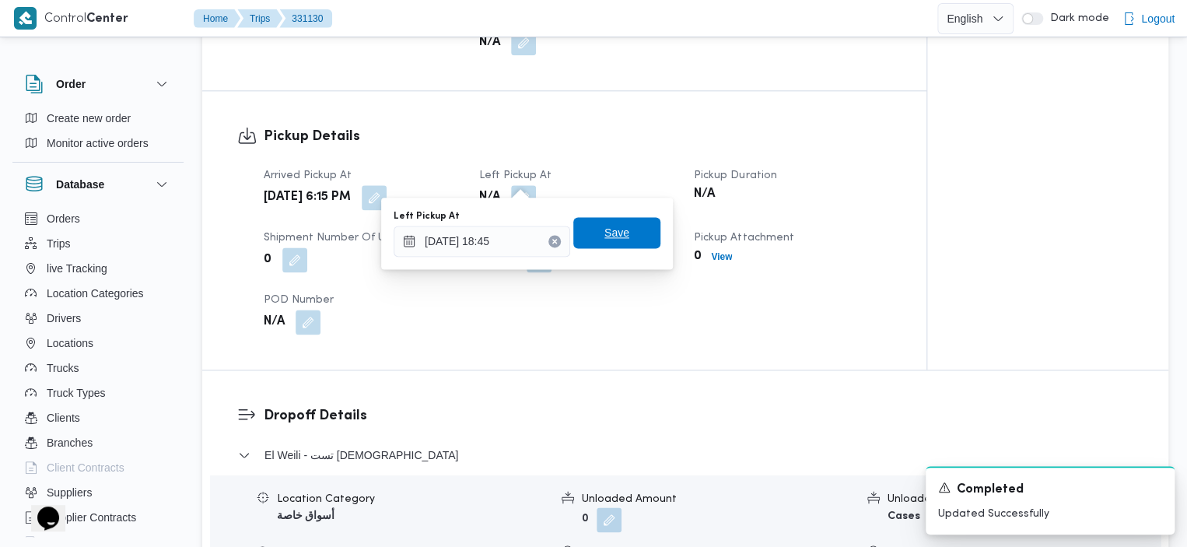
click at [604, 241] on span "Save" at bounding box center [616, 232] width 25 height 19
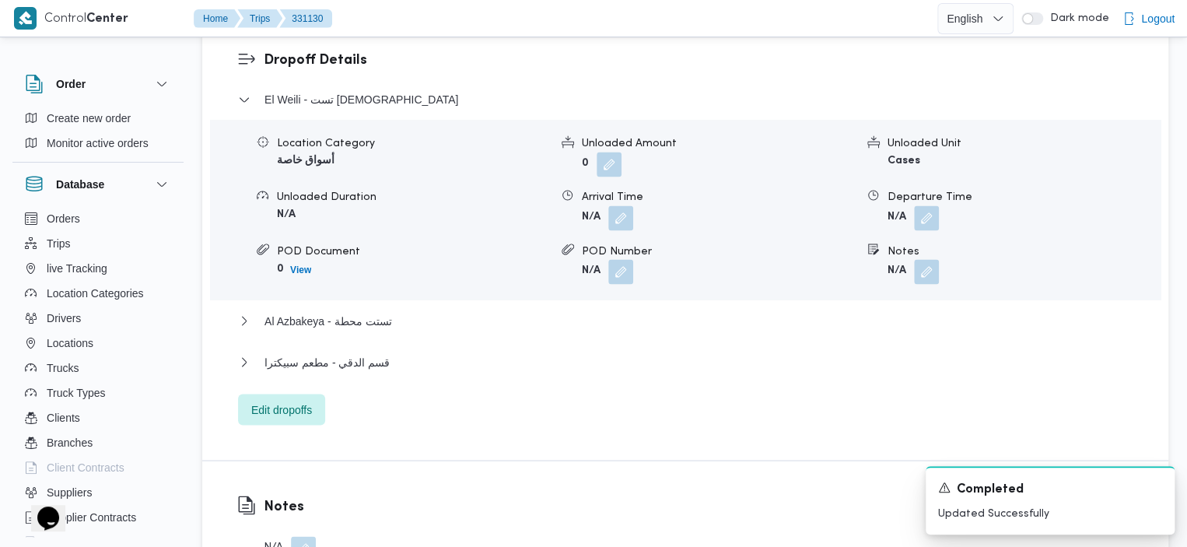
scroll to position [1260, 0]
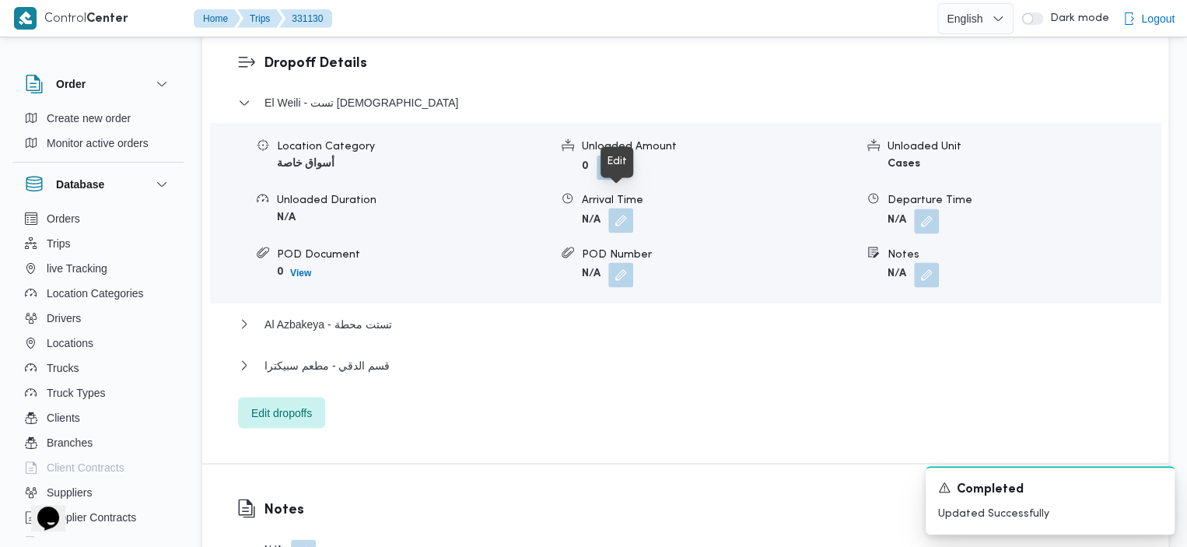
click at [618, 208] on button "button" at bounding box center [620, 220] width 25 height 25
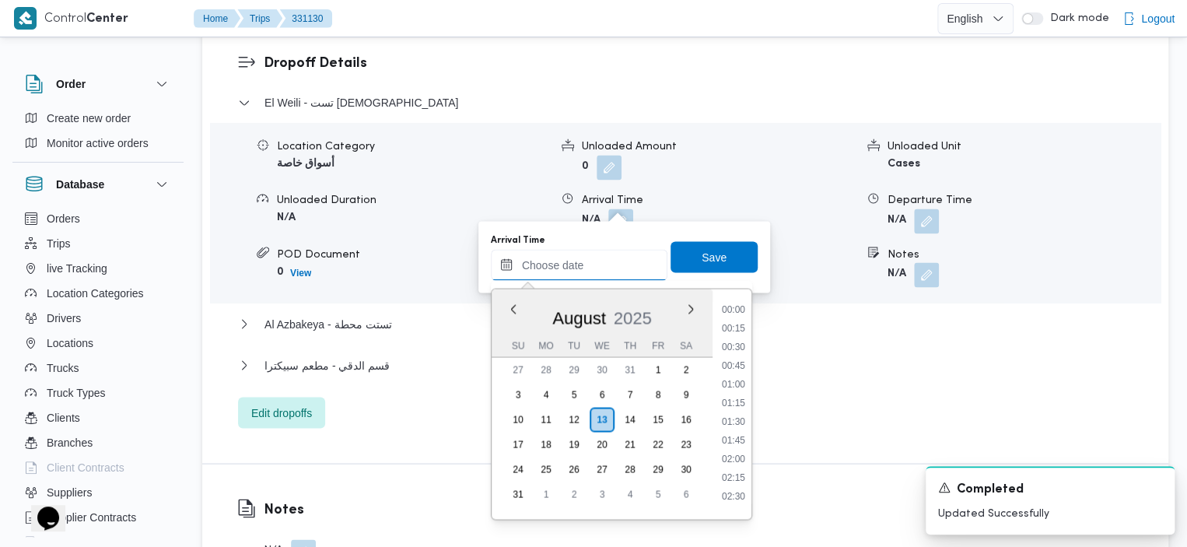
scroll to position [1257, 0]
click at [572, 250] on input "Arrival Time" at bounding box center [579, 264] width 177 height 31
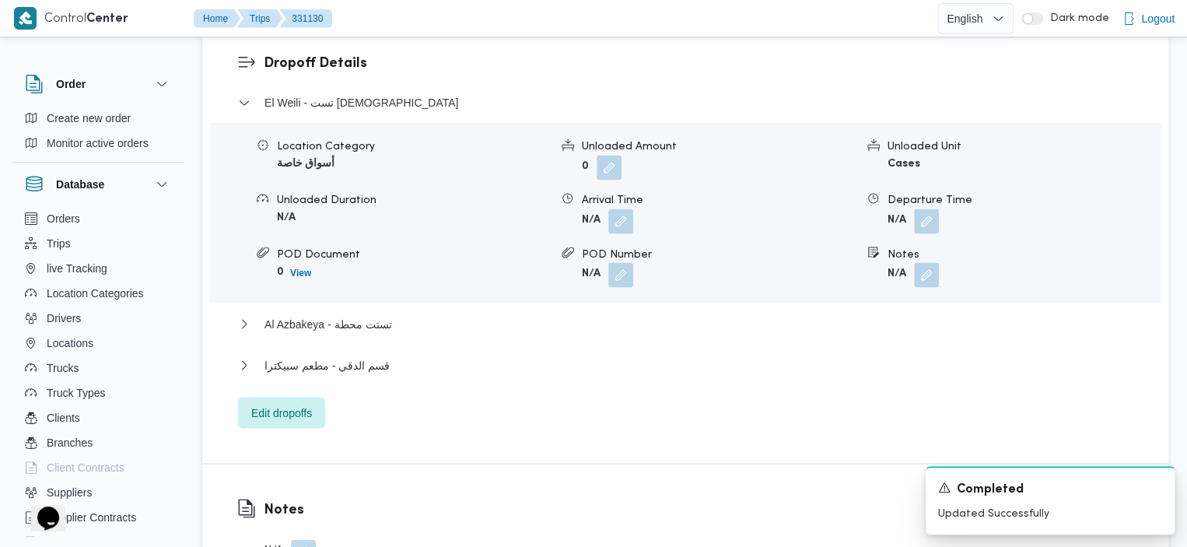
click at [871, 326] on div "El Weili - تست مسجد Location Category أسواق خاصة Unloaded Amount 0 Unloaded Uni…" at bounding box center [685, 260] width 895 height 334
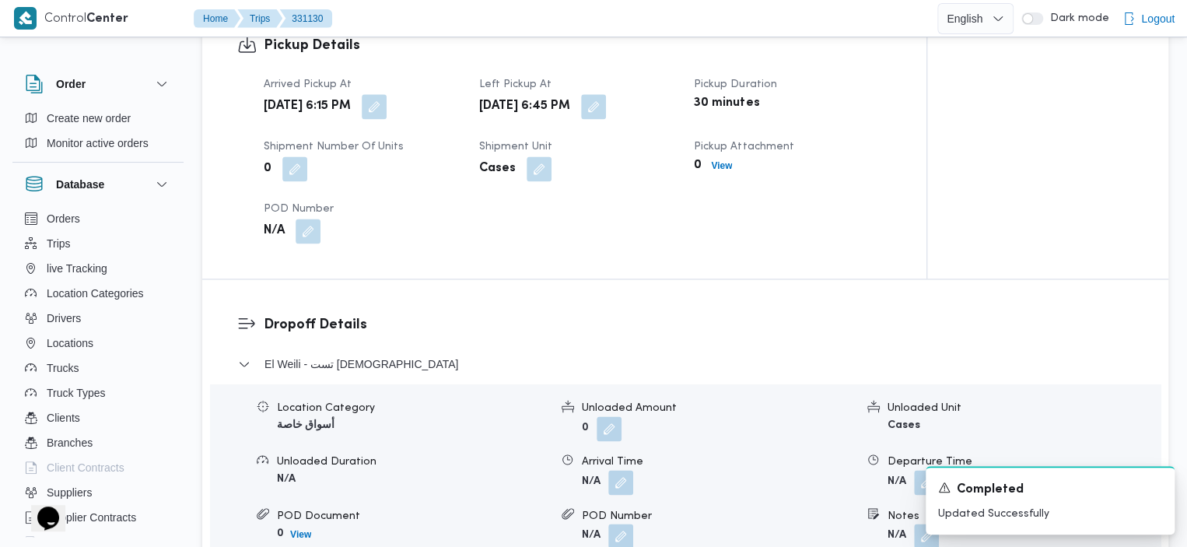
scroll to position [1005, 0]
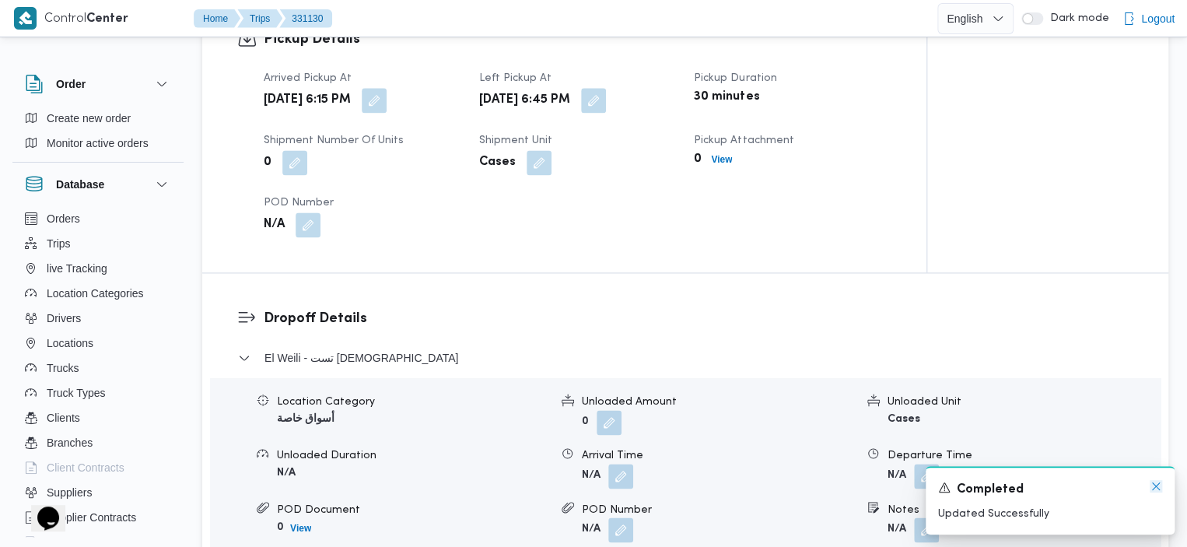
click at [1158, 486] on icon "Dismiss toast" at bounding box center [1156, 486] width 12 height 12
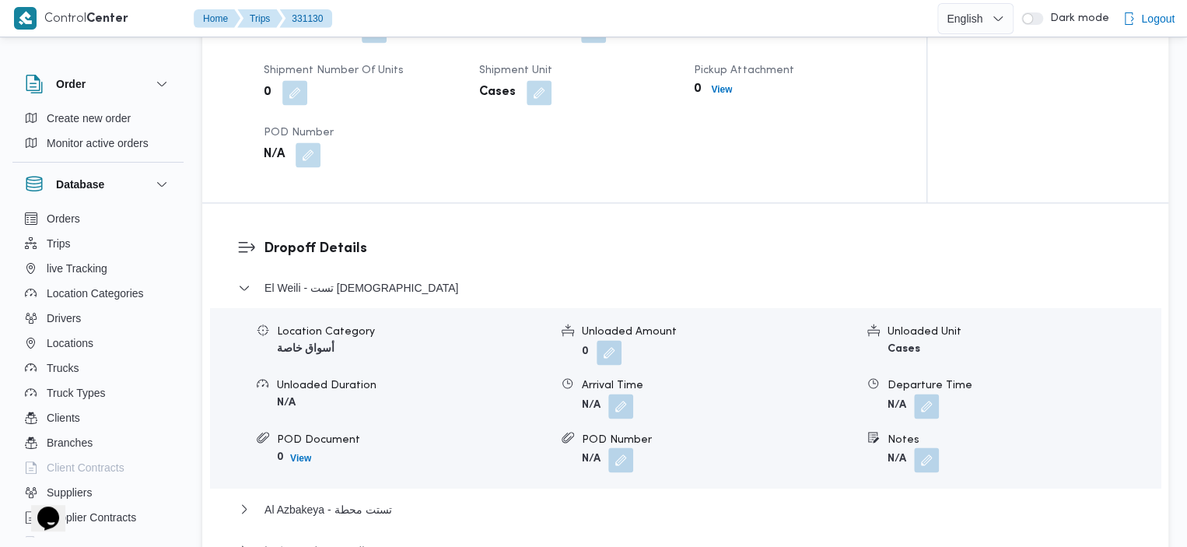
scroll to position [1165, 0]
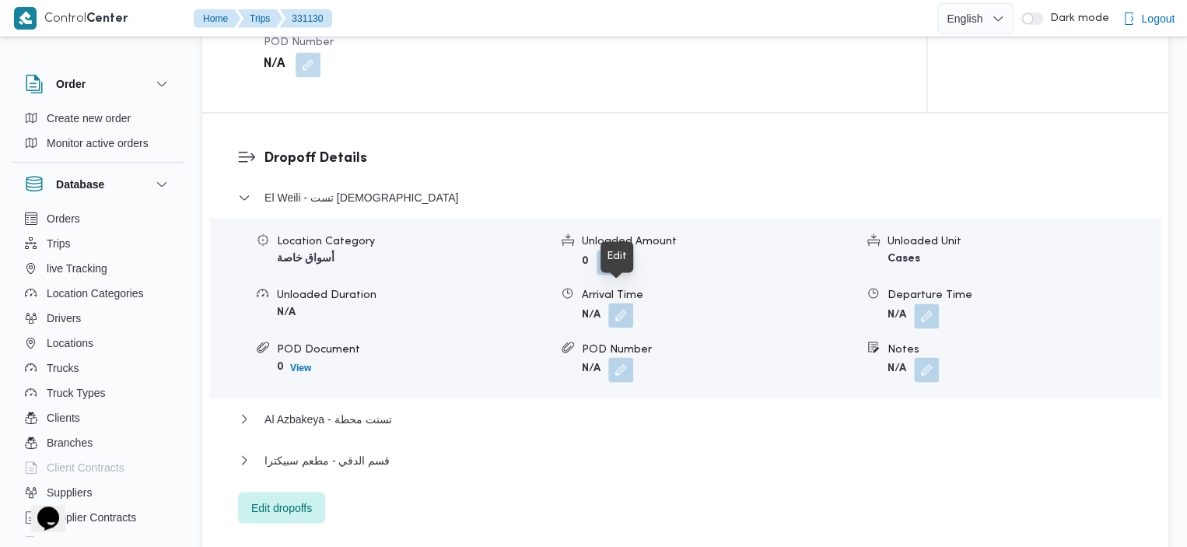
click at [622, 303] on button "button" at bounding box center [620, 315] width 25 height 25
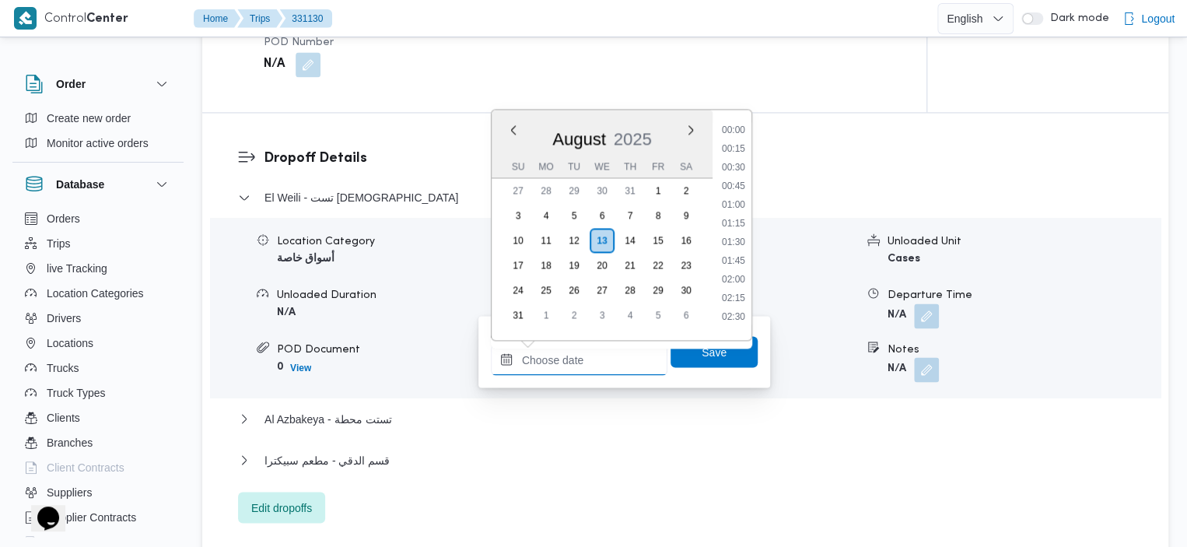
click at [562, 373] on input "Arrival Time" at bounding box center [579, 359] width 177 height 31
click at [733, 292] on li "19:00" at bounding box center [734, 292] width 36 height 16
type input "13/08/2025 19:00"
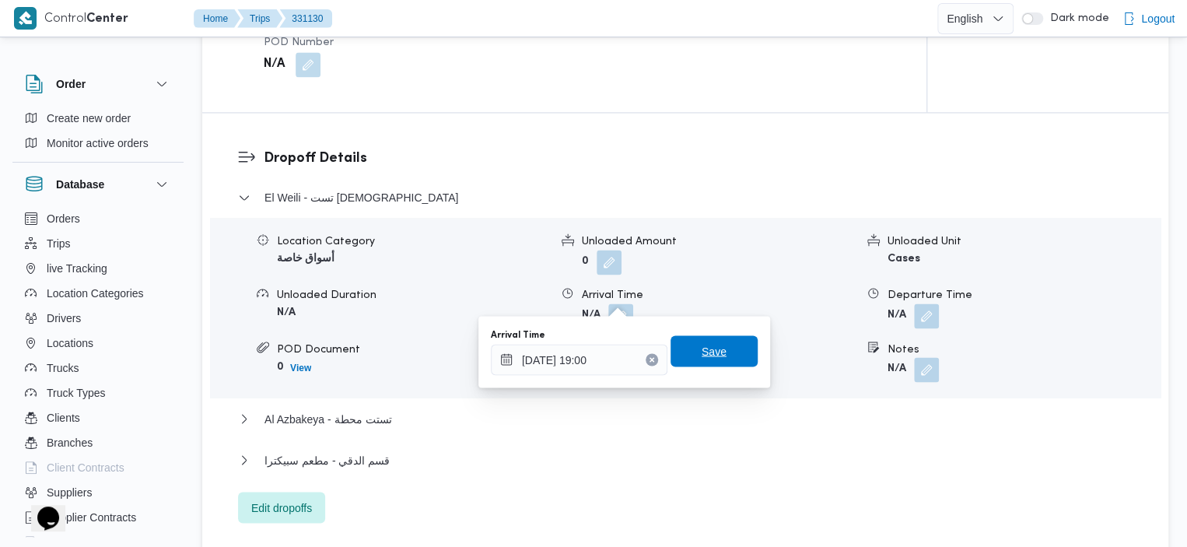
click at [702, 356] on span "Save" at bounding box center [714, 350] width 25 height 19
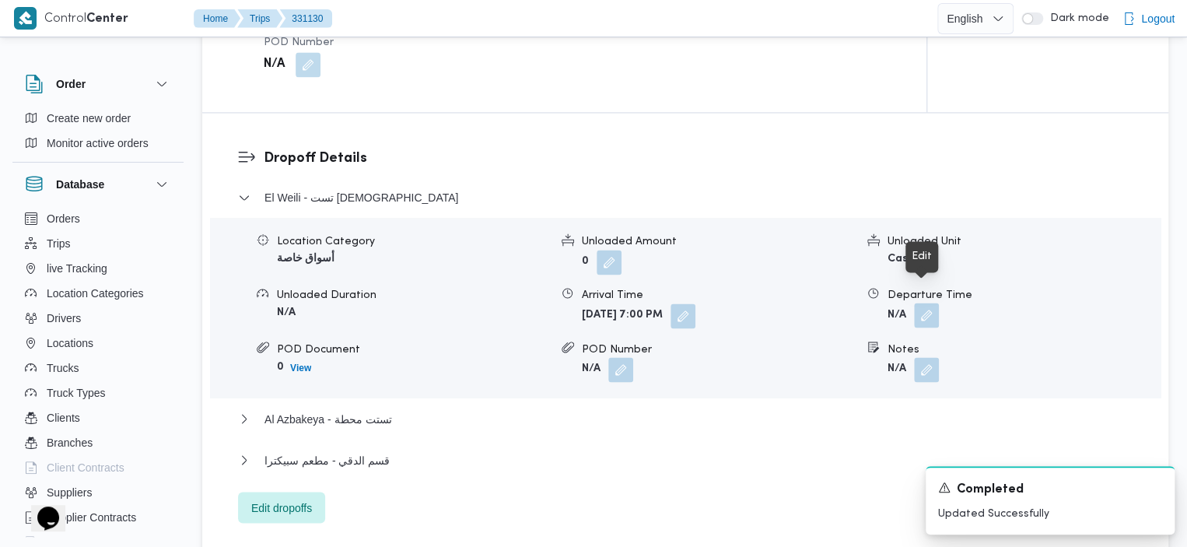
click at [924, 303] on button "button" at bounding box center [926, 315] width 25 height 25
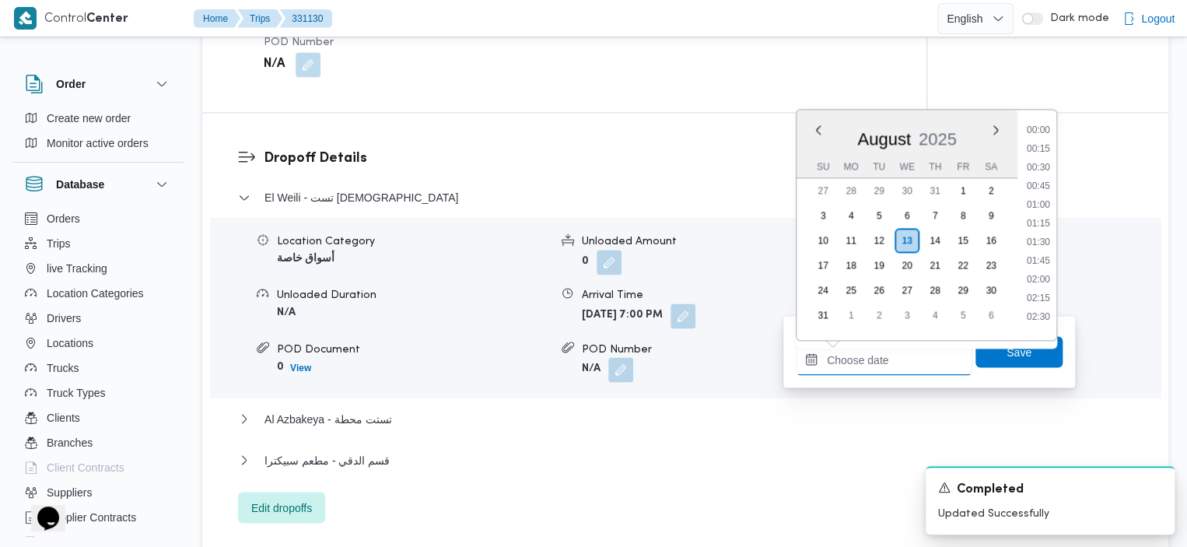
click at [883, 356] on input "Departure Time" at bounding box center [884, 359] width 177 height 31
click at [1045, 302] on li "19:30" at bounding box center [1038, 298] width 36 height 16
type input "13/08/2025 19:30"
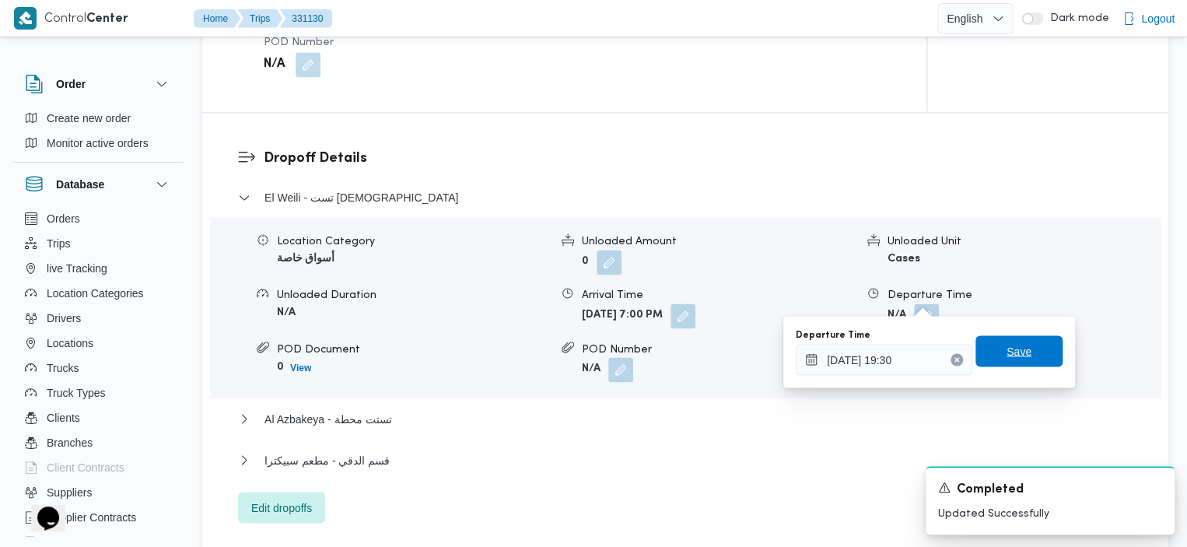
click at [1034, 354] on span "Save" at bounding box center [1018, 350] width 87 height 31
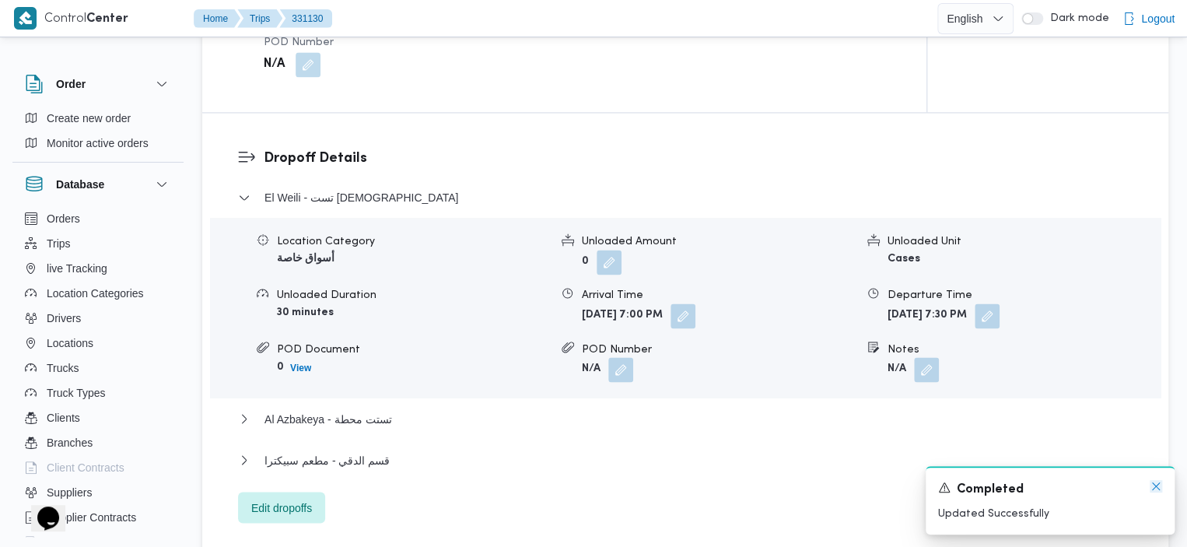
click at [1159, 481] on icon "Dismiss toast" at bounding box center [1156, 486] width 12 height 12
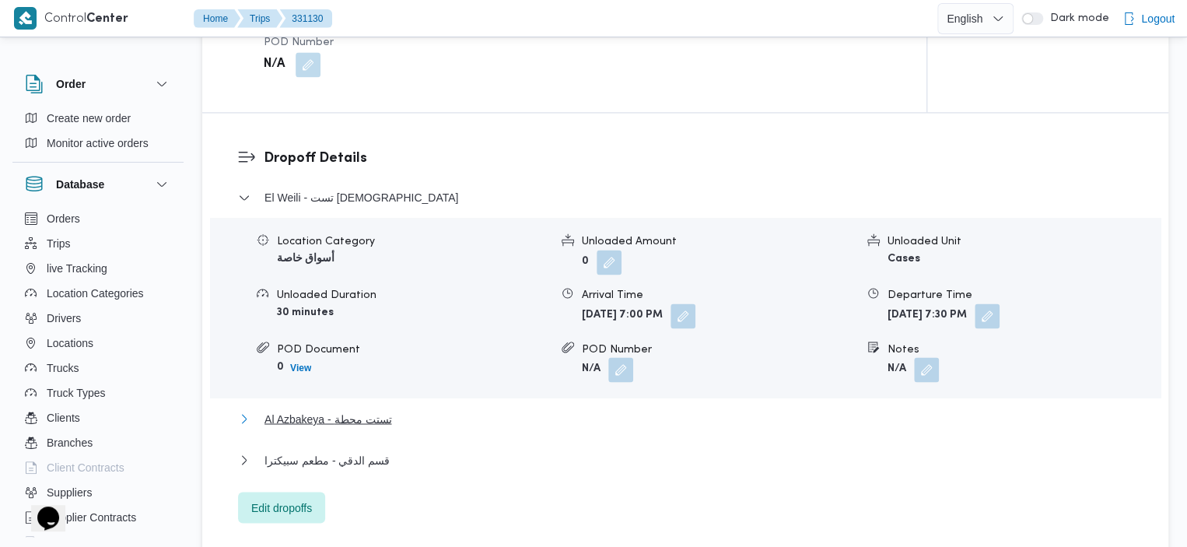
click at [327, 409] on span "Al Azbakeya - تستت محطة" at bounding box center [327, 418] width 127 height 19
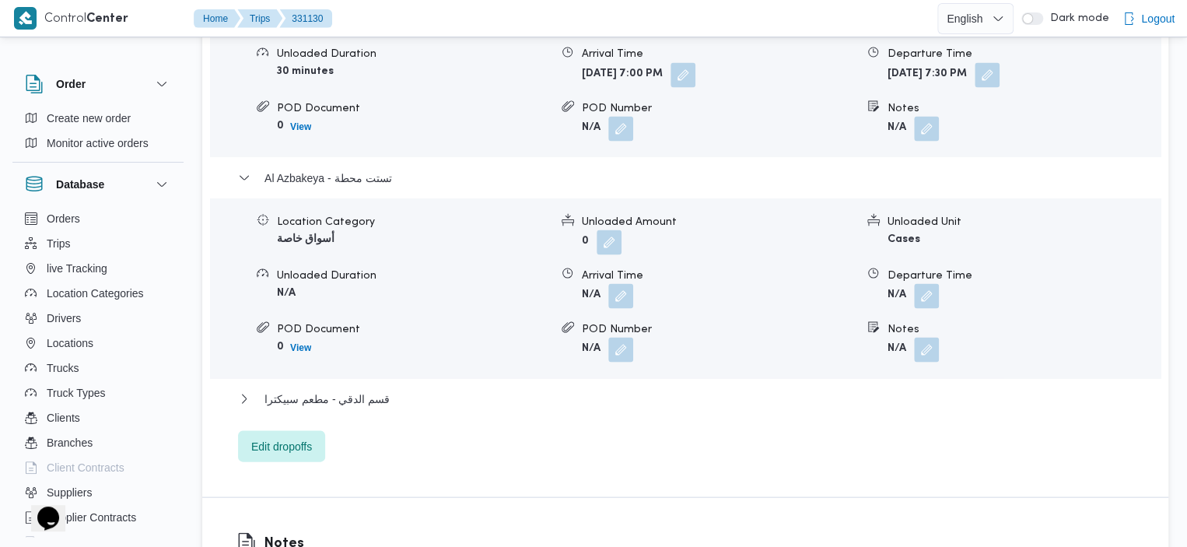
scroll to position [1402, 0]
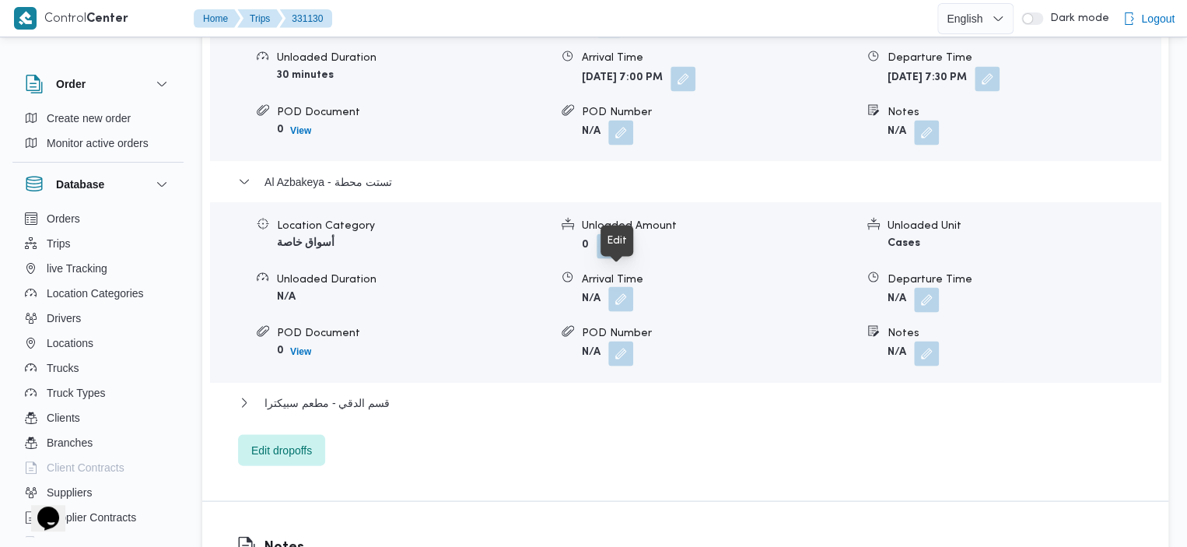
click at [627, 286] on button "button" at bounding box center [620, 298] width 25 height 25
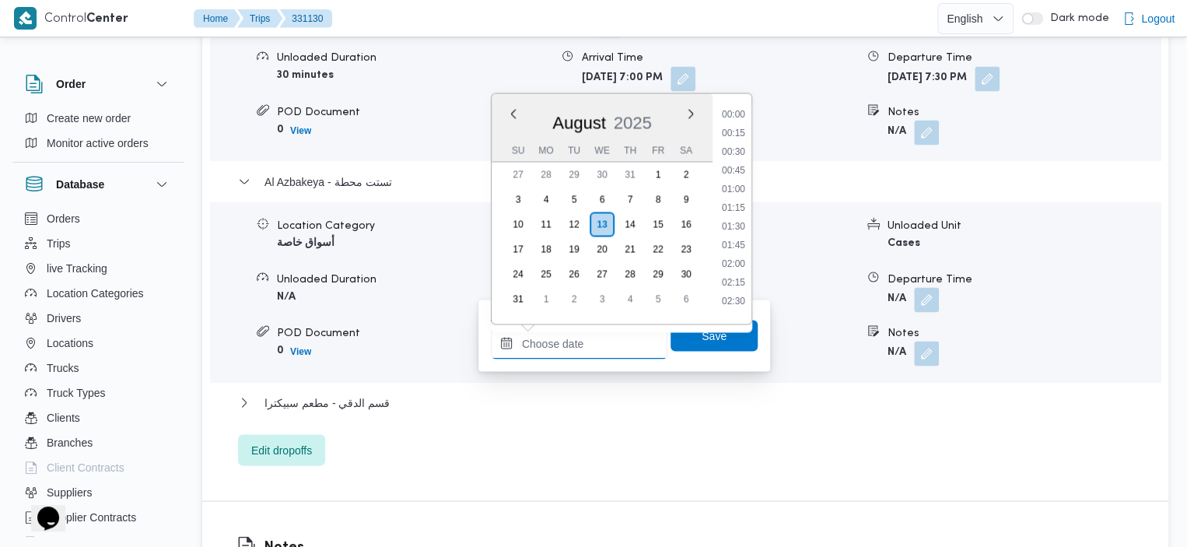
click at [579, 348] on input "Arrival Time" at bounding box center [579, 342] width 177 height 31
click at [737, 110] on li "20:00" at bounding box center [734, 110] width 36 height 16
type input "13/08/2025 20:00"
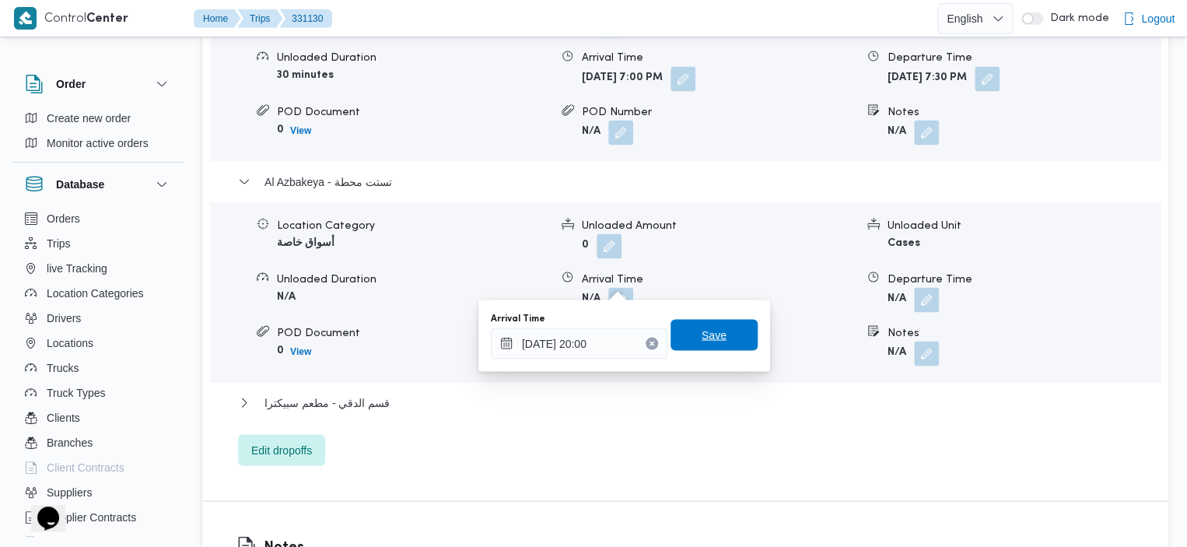
click at [709, 331] on span "Save" at bounding box center [714, 334] width 25 height 19
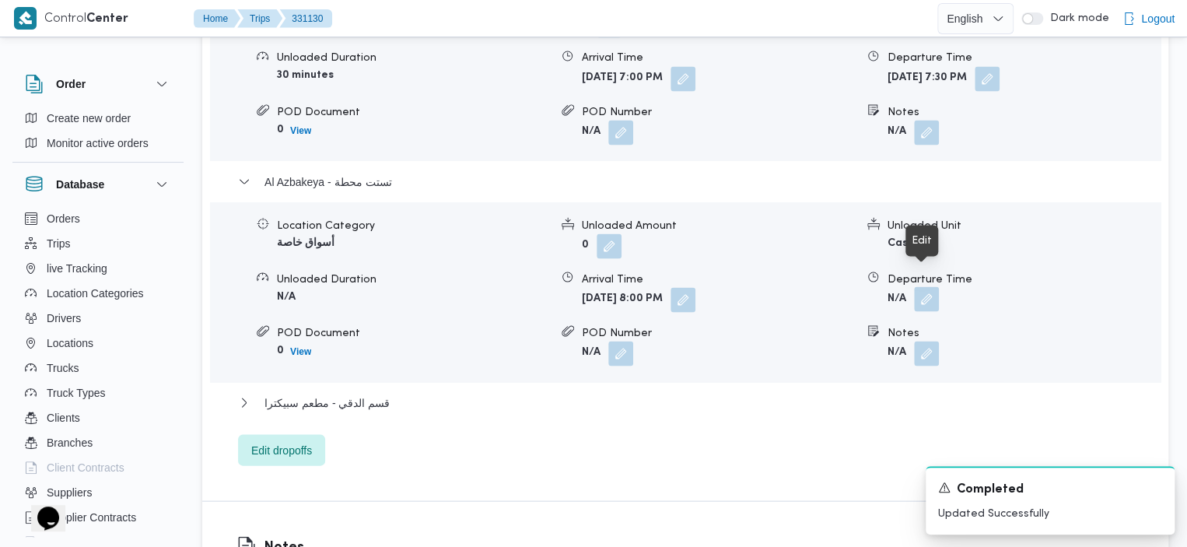
click at [925, 286] on button "button" at bounding box center [926, 298] width 25 height 25
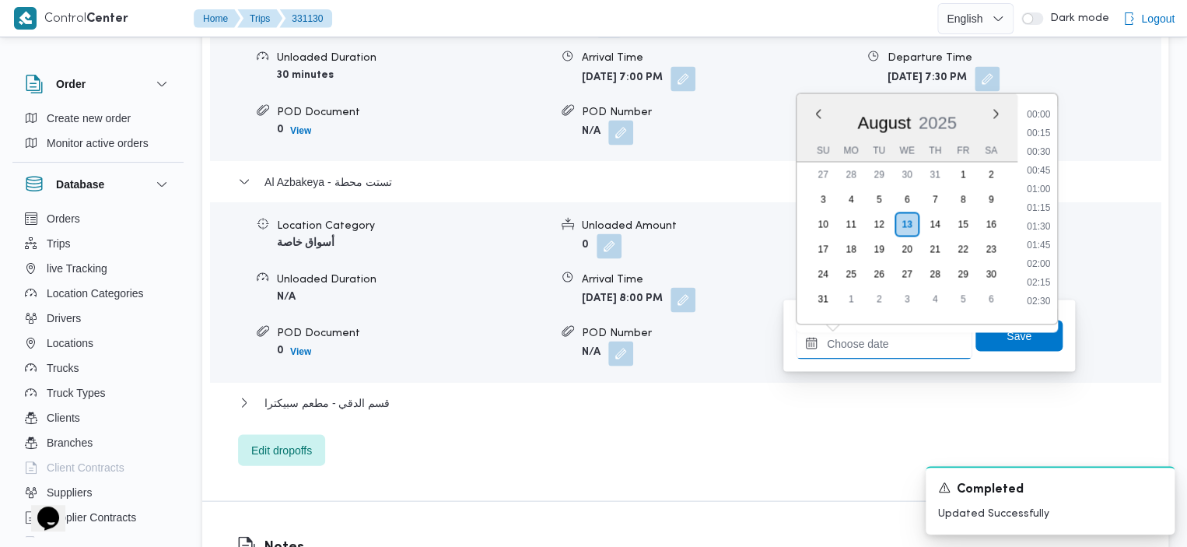
click at [907, 341] on input "Departure Time" at bounding box center [884, 342] width 177 height 31
click at [1044, 289] on li "20:30" at bounding box center [1038, 288] width 36 height 16
type input "13/08/2025 20:30"
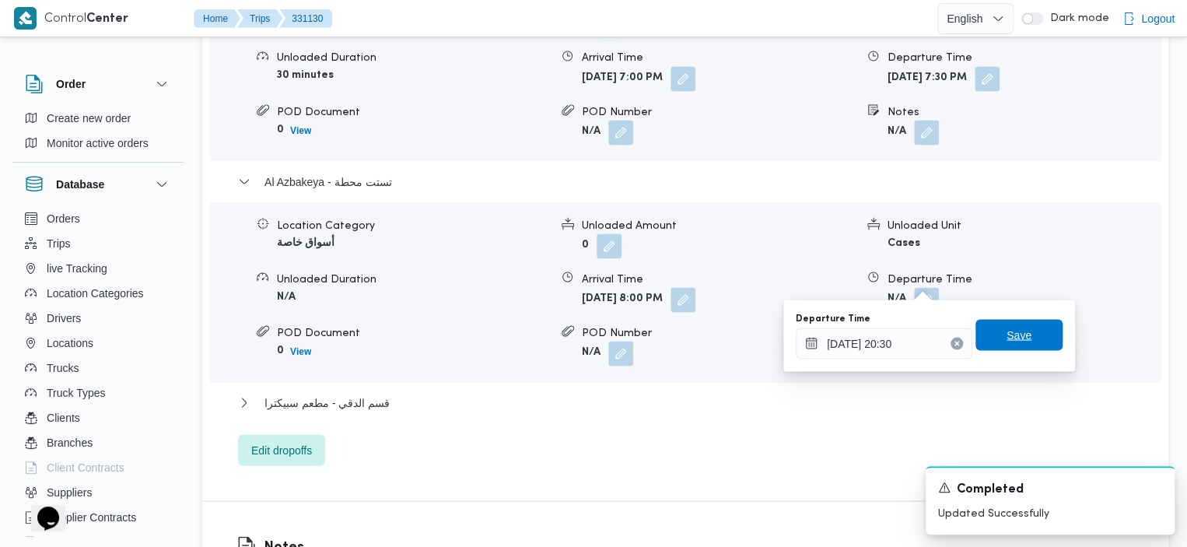
click at [1018, 328] on span "Save" at bounding box center [1018, 334] width 87 height 31
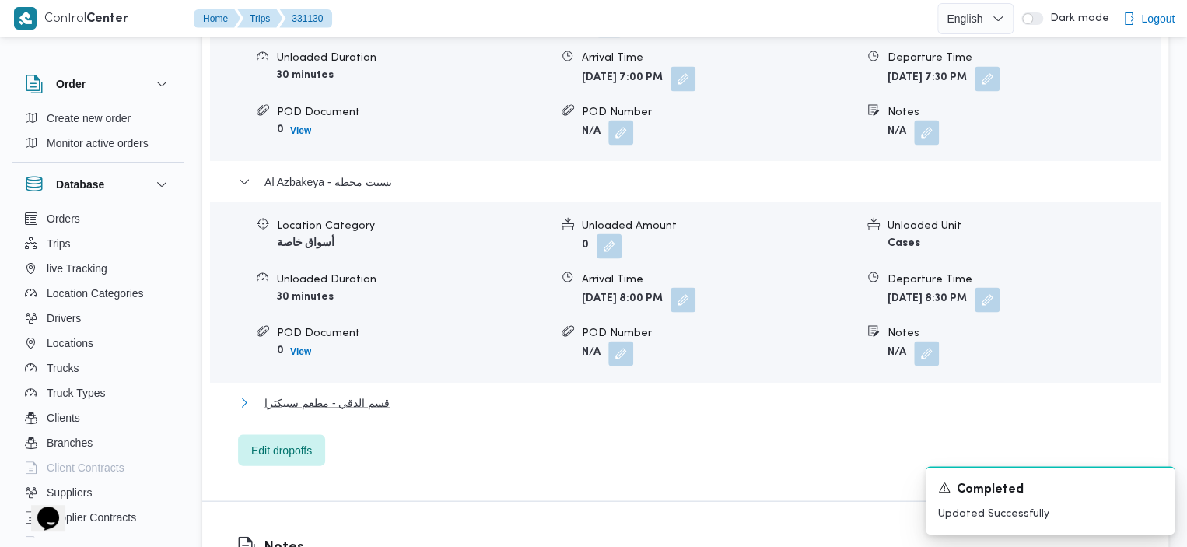
click at [352, 393] on span "قسم الدقي - مطعم سبيكترا" at bounding box center [326, 402] width 125 height 19
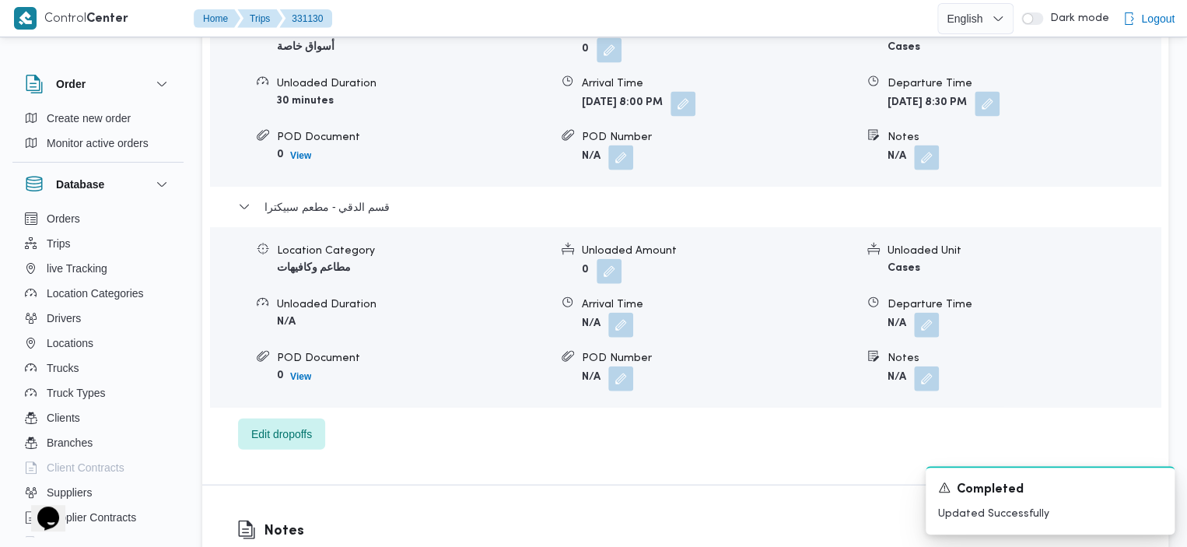
scroll to position [1594, 0]
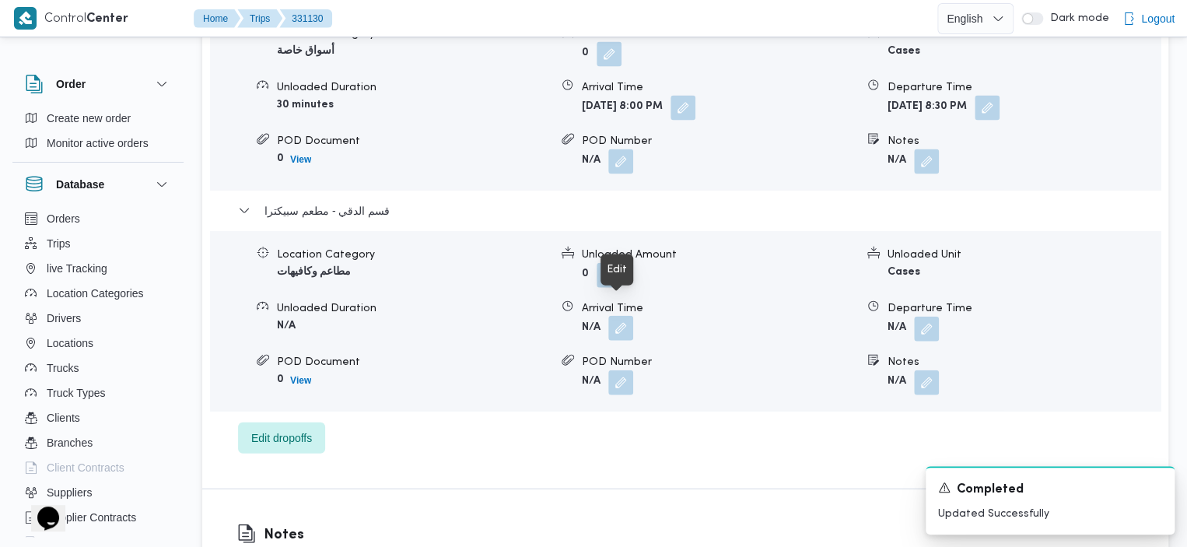
click at [625, 316] on button "button" at bounding box center [620, 328] width 25 height 25
click at [698, 263] on form "0" at bounding box center [718, 275] width 272 height 25
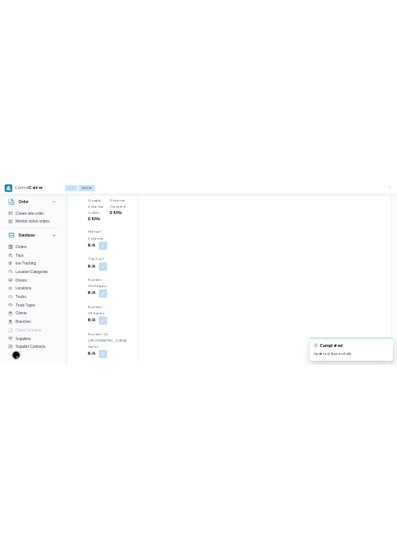
scroll to position [1563, 0]
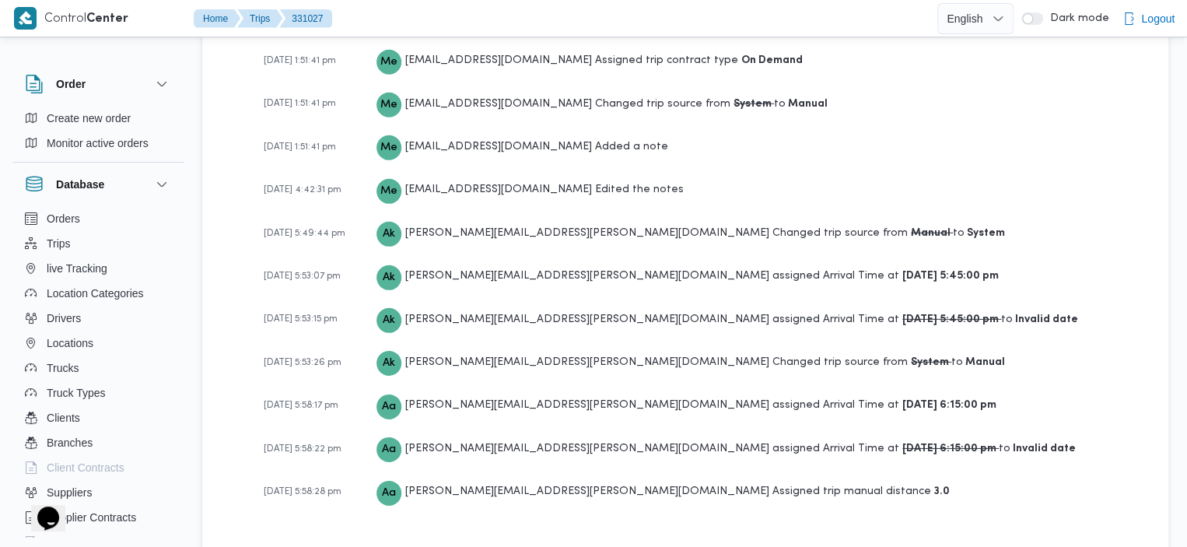
scroll to position [2254, 0]
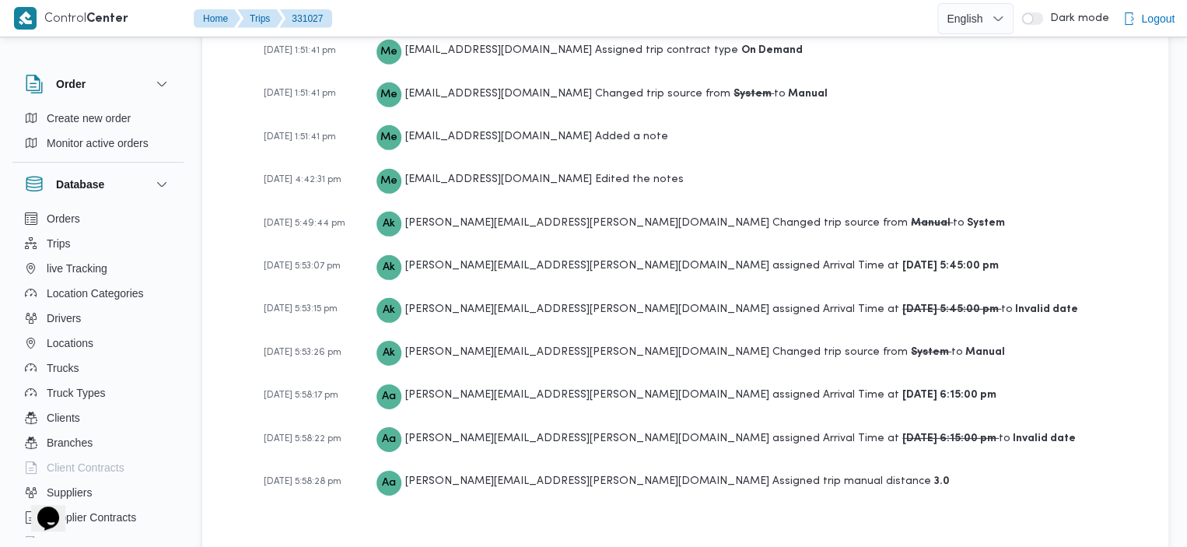
click at [835, 144] on div "13-08-2025 1:51:41 pm Me mostafa.elrouby@illa.com.eg Created the trip 13-08-202…" at bounding box center [699, 209] width 870 height 619
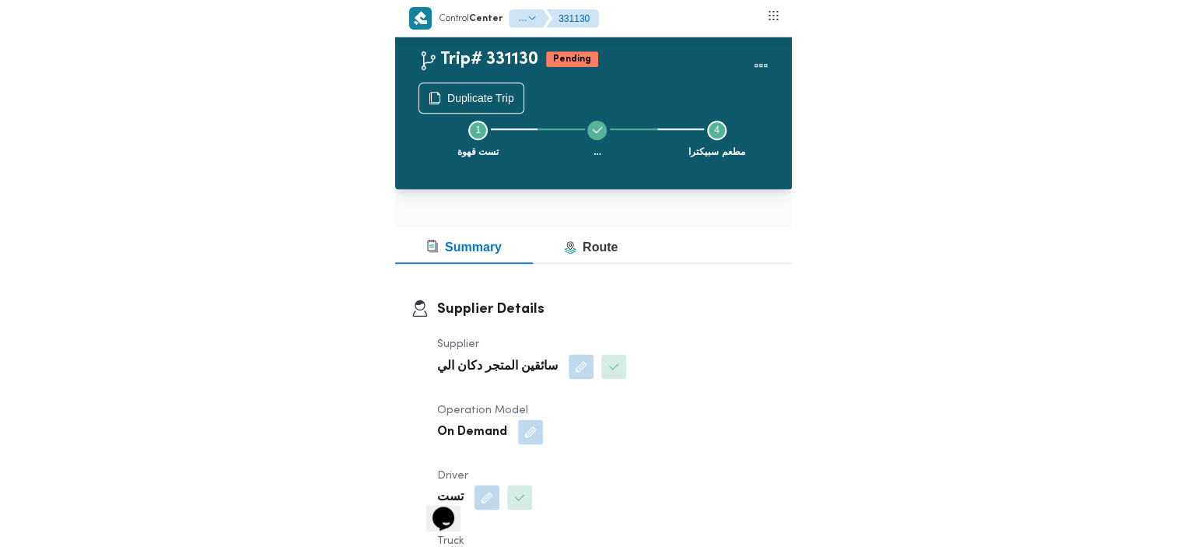
scroll to position [152, 0]
